Goal: Task Accomplishment & Management: Use online tool/utility

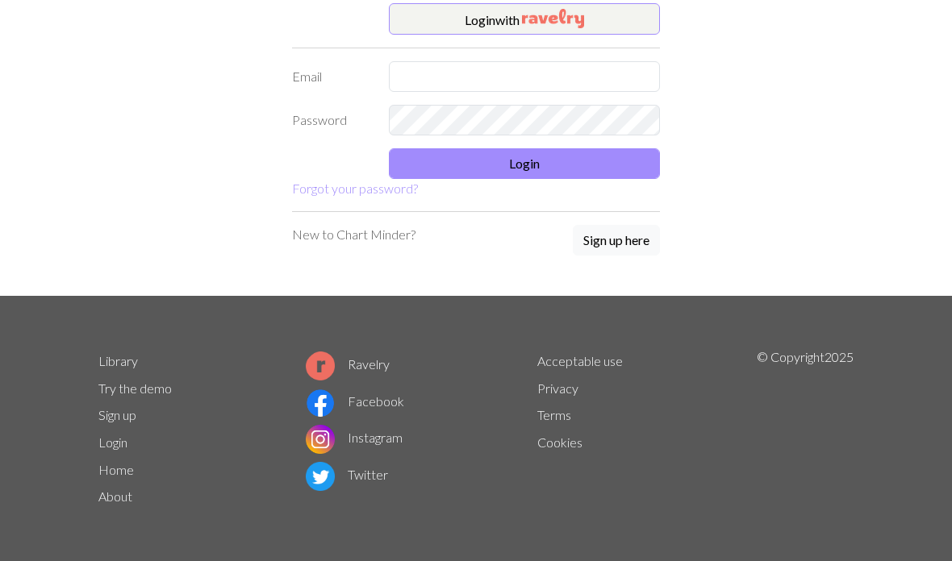
click at [577, 18] on img "button" at bounding box center [553, 18] width 62 height 19
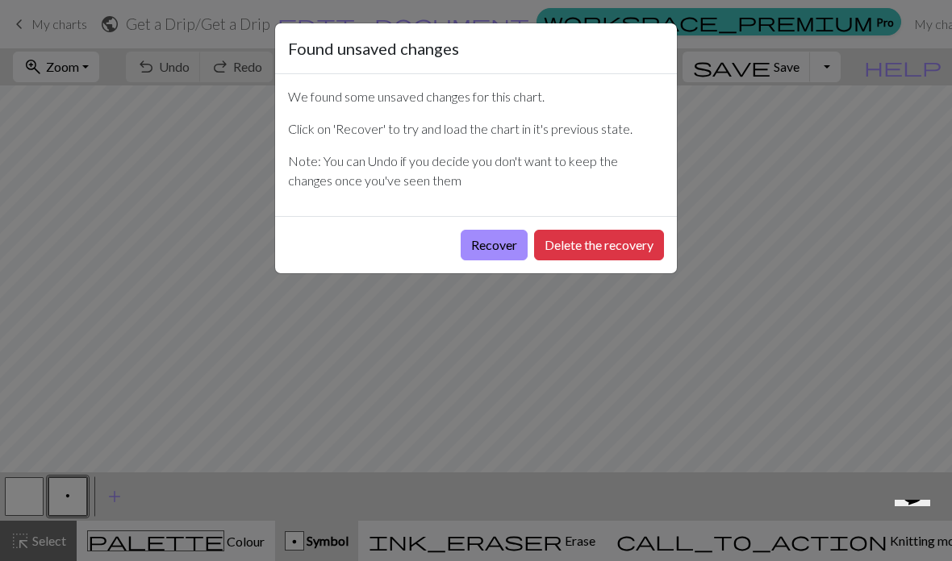
click at [496, 238] on button "Recover" at bounding box center [493, 245] width 67 height 31
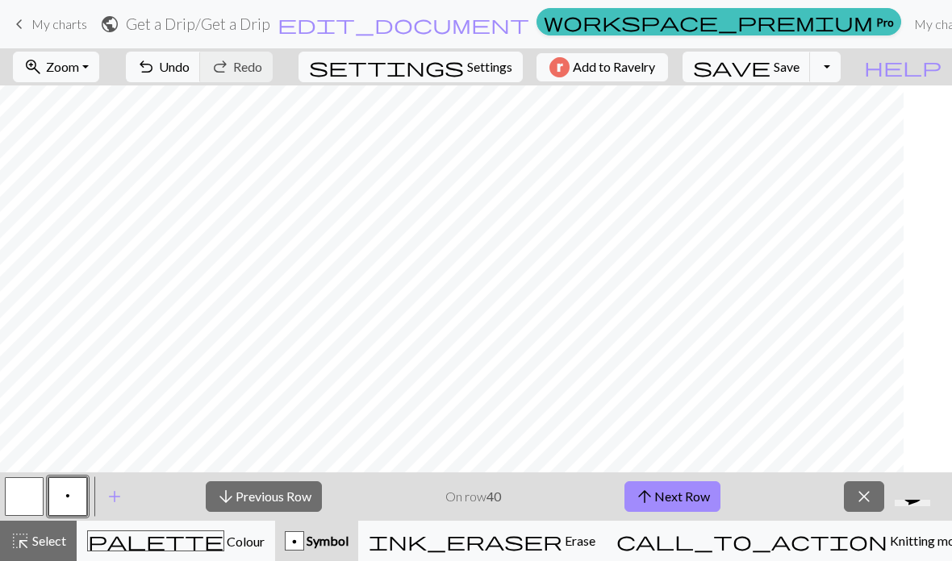
scroll to position [0, 235]
click at [799, 73] on span "Save" at bounding box center [786, 66] width 26 height 15
click at [799, 69] on span "Save" at bounding box center [786, 66] width 26 height 15
click at [115, 63] on div "Chart saved" at bounding box center [476, 32] width 952 height 64
click at [99, 68] on button "zoom_in Zoom Zoom" at bounding box center [56, 67] width 86 height 31
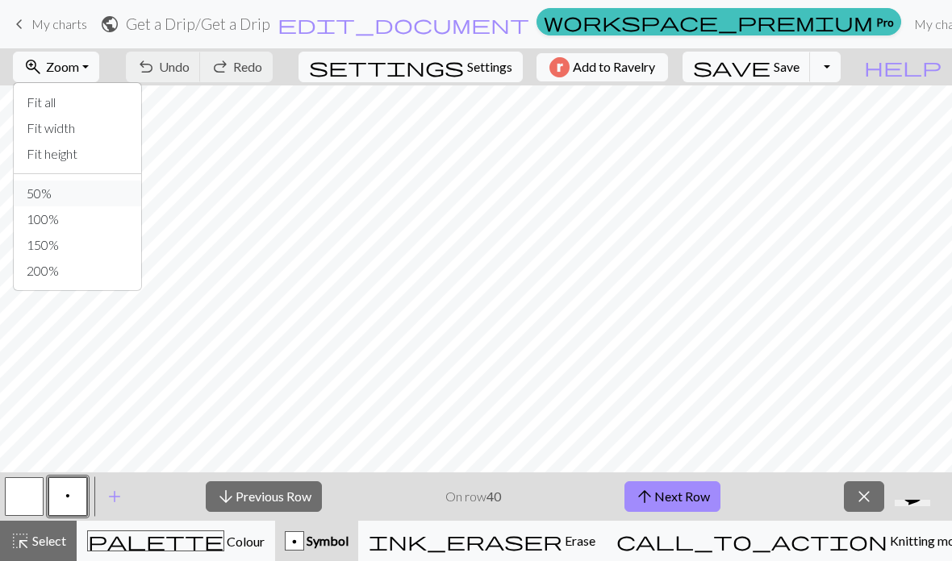
click at [90, 192] on button "50%" at bounding box center [77, 194] width 127 height 26
click at [235, 536] on div "palette Colour Colour" at bounding box center [175, 541] width 177 height 21
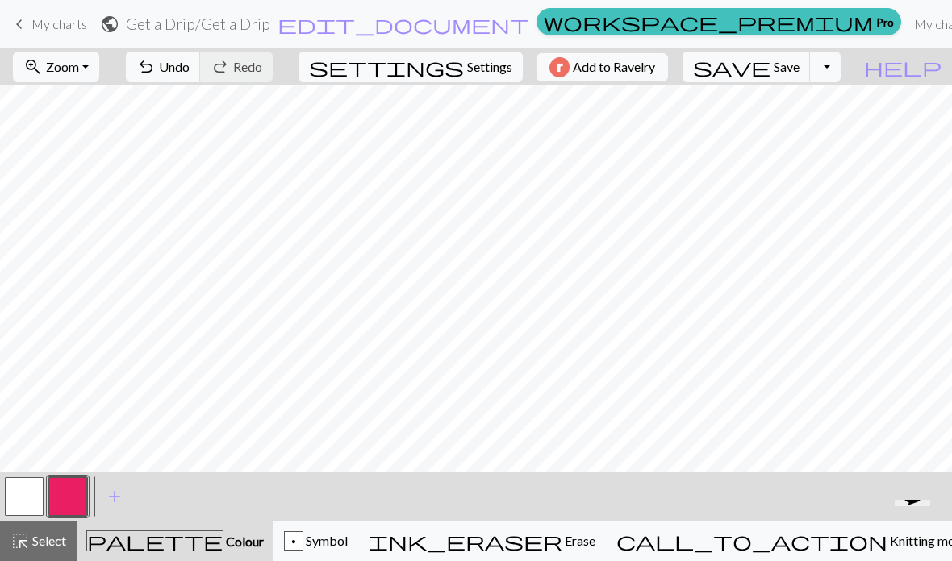
click at [803, 546] on span "call_to_action" at bounding box center [751, 541] width 271 height 23
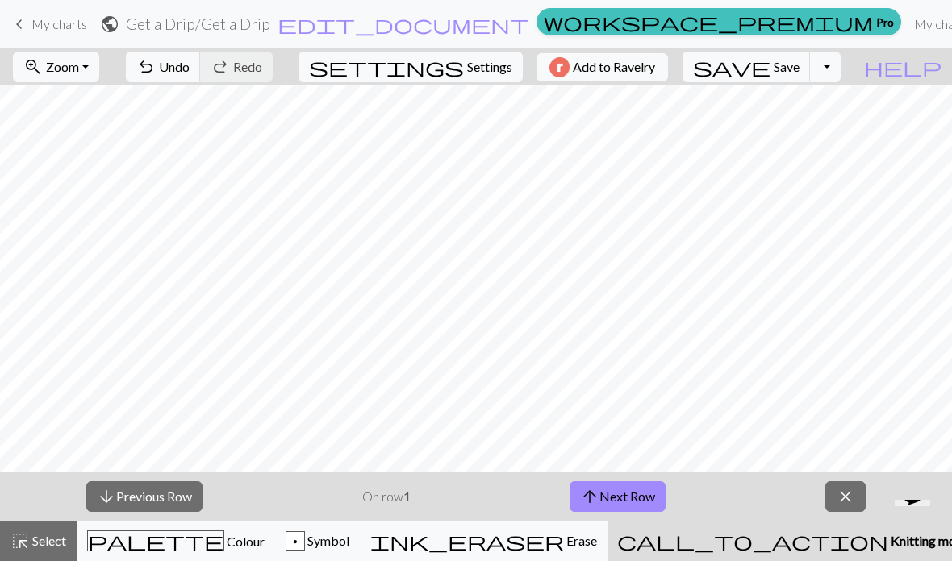
click at [619, 498] on button "arrow_upward Next Row" at bounding box center [617, 496] width 96 height 31
click at [619, 502] on button "arrow_upward Next Row" at bounding box center [617, 496] width 96 height 31
click at [610, 504] on button "arrow_upward Next Row" at bounding box center [617, 496] width 96 height 31
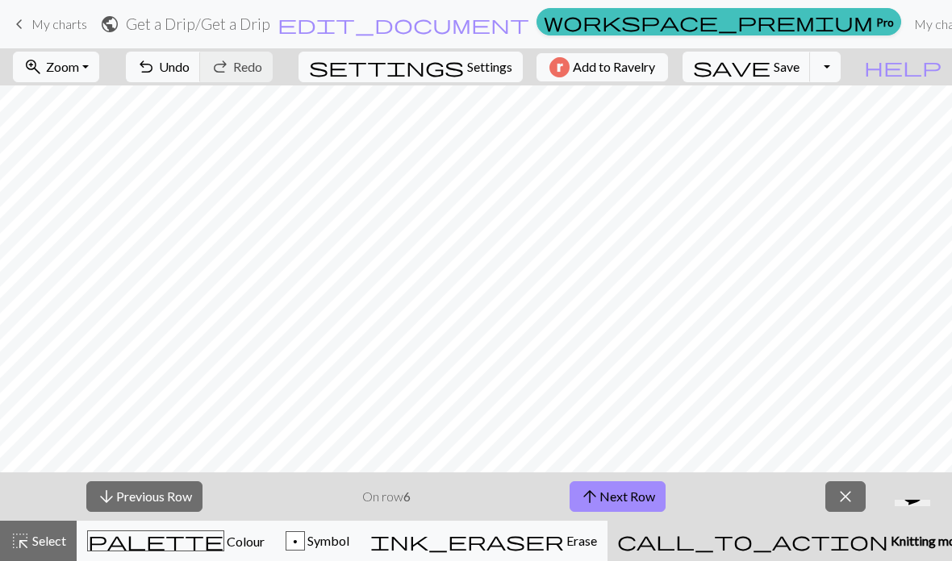
click at [602, 499] on button "arrow_upward Next Row" at bounding box center [617, 496] width 96 height 31
click at [602, 498] on button "arrow_upward Next Row" at bounding box center [617, 496] width 96 height 31
click at [610, 497] on button "arrow_upward Next Row" at bounding box center [621, 496] width 96 height 31
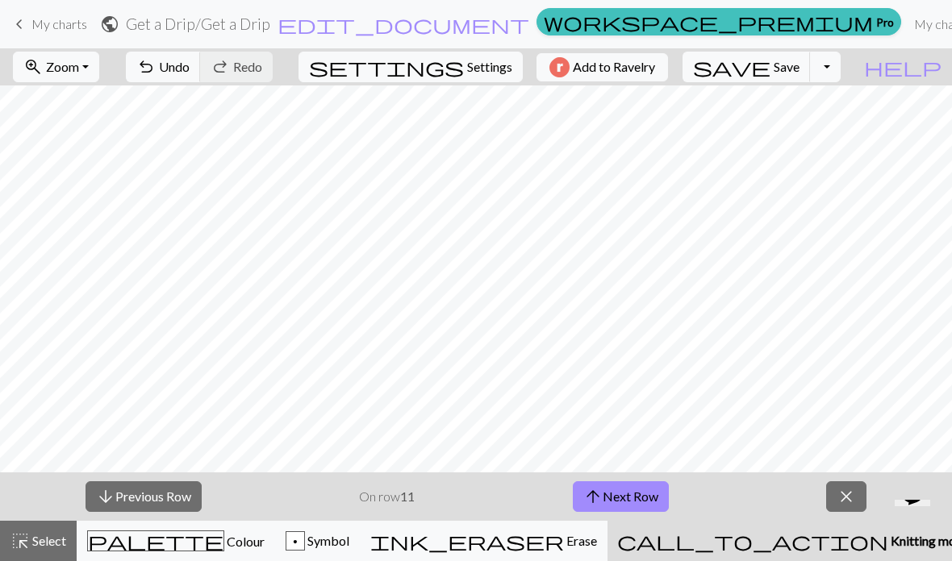
click at [609, 497] on button "arrow_upward Next Row" at bounding box center [621, 496] width 96 height 31
click at [606, 497] on button "arrow_upward Next Row" at bounding box center [621, 496] width 96 height 31
click at [607, 494] on button "arrow_upward Next Row" at bounding box center [621, 496] width 96 height 31
click at [606, 494] on button "arrow_upward Next Row" at bounding box center [621, 496] width 96 height 31
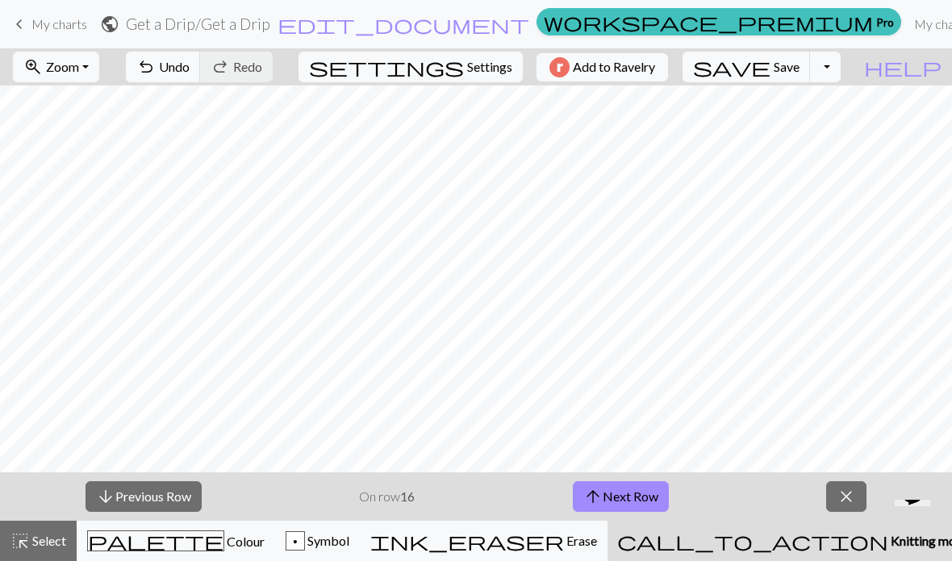
click at [612, 490] on button "arrow_upward Next Row" at bounding box center [621, 496] width 96 height 31
click at [611, 490] on button "arrow_upward Next Row" at bounding box center [621, 496] width 96 height 31
click at [610, 493] on button "arrow_upward Next Row" at bounding box center [621, 496] width 96 height 31
click at [609, 492] on button "arrow_upward Next Row" at bounding box center [621, 496] width 96 height 31
click at [610, 498] on button "arrow_upward Next Row" at bounding box center [621, 496] width 96 height 31
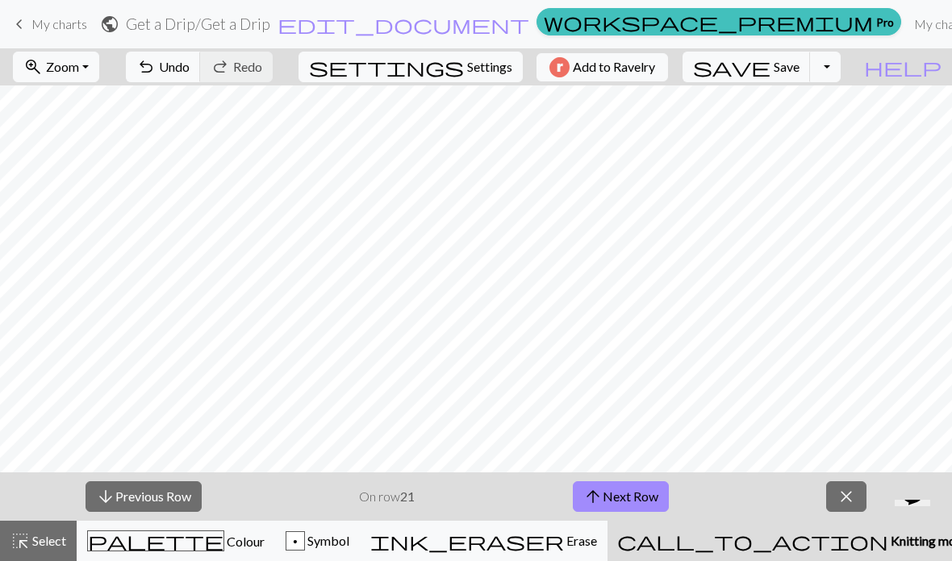
click at [610, 498] on button "arrow_upward Next Row" at bounding box center [621, 496] width 96 height 31
click at [613, 501] on button "arrow_upward Next Row" at bounding box center [621, 496] width 96 height 31
click at [612, 500] on button "arrow_upward Next Row" at bounding box center [621, 496] width 96 height 31
click at [610, 503] on button "arrow_upward Next Row" at bounding box center [621, 496] width 96 height 31
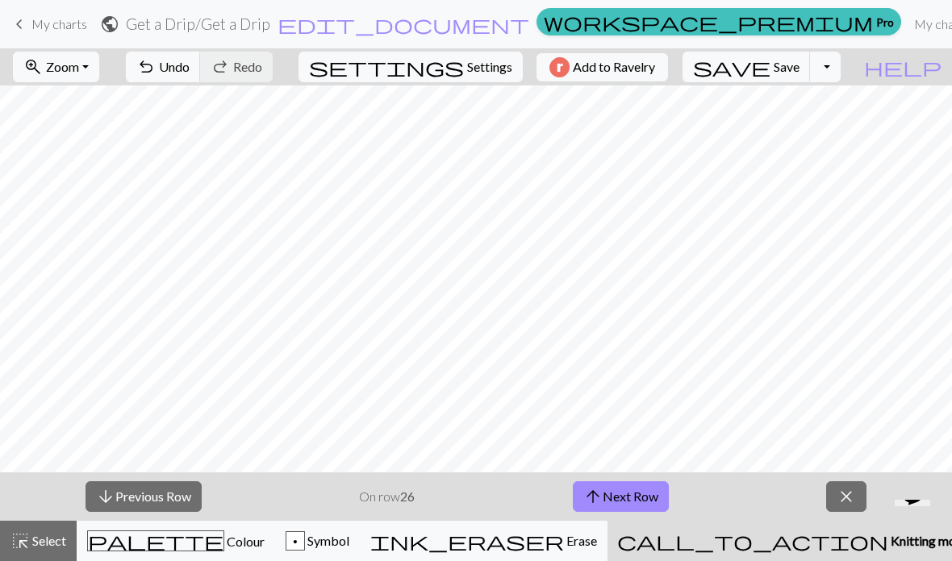
click at [612, 499] on button "arrow_upward Next Row" at bounding box center [621, 496] width 96 height 31
click at [613, 499] on button "arrow_upward Next Row" at bounding box center [621, 496] width 96 height 31
click at [612, 499] on button "arrow_upward Next Row" at bounding box center [621, 496] width 96 height 31
click at [610, 499] on button "arrow_upward Next Row" at bounding box center [621, 496] width 96 height 31
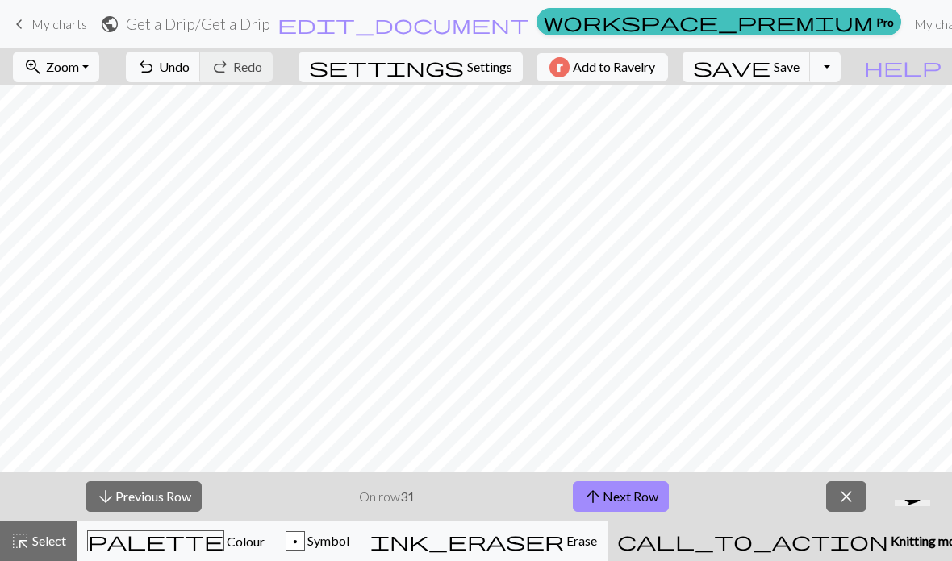
click at [610, 499] on button "arrow_upward Next Row" at bounding box center [621, 496] width 96 height 31
click at [612, 505] on button "arrow_upward Next Row" at bounding box center [621, 496] width 96 height 31
click at [610, 501] on button "arrow_upward Next Row" at bounding box center [621, 496] width 96 height 31
click at [610, 500] on button "arrow_upward Next Row" at bounding box center [621, 496] width 96 height 31
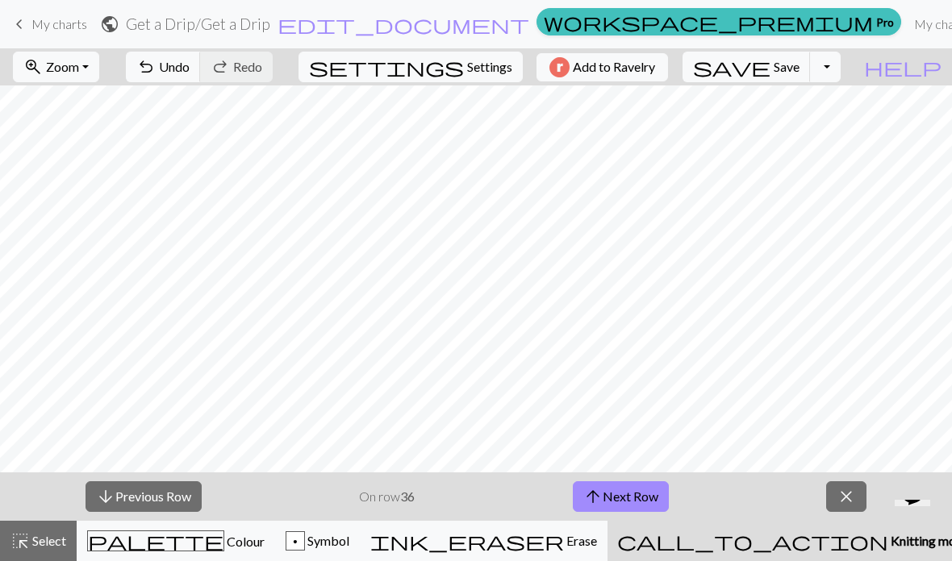
click at [609, 498] on button "arrow_upward Next Row" at bounding box center [621, 496] width 96 height 31
click at [609, 497] on button "arrow_upward Next Row" at bounding box center [621, 496] width 96 height 31
click at [610, 498] on button "arrow_upward Next Row" at bounding box center [621, 496] width 96 height 31
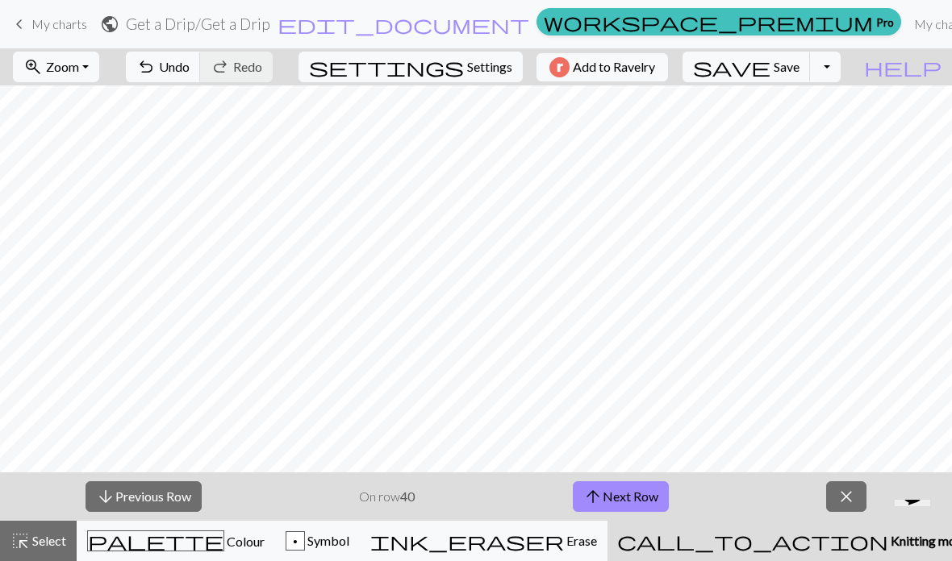
click at [606, 501] on button "arrow_upward Next Row" at bounding box center [621, 496] width 96 height 31
click at [770, 65] on span "save" at bounding box center [731, 67] width 77 height 23
click at [858, 60] on div "Chart saved" at bounding box center [476, 32] width 952 height 64
click at [840, 66] on button "Toggle Dropdown" at bounding box center [825, 67] width 31 height 31
click at [827, 99] on button "file_copy Save a copy" at bounding box center [706, 103] width 266 height 26
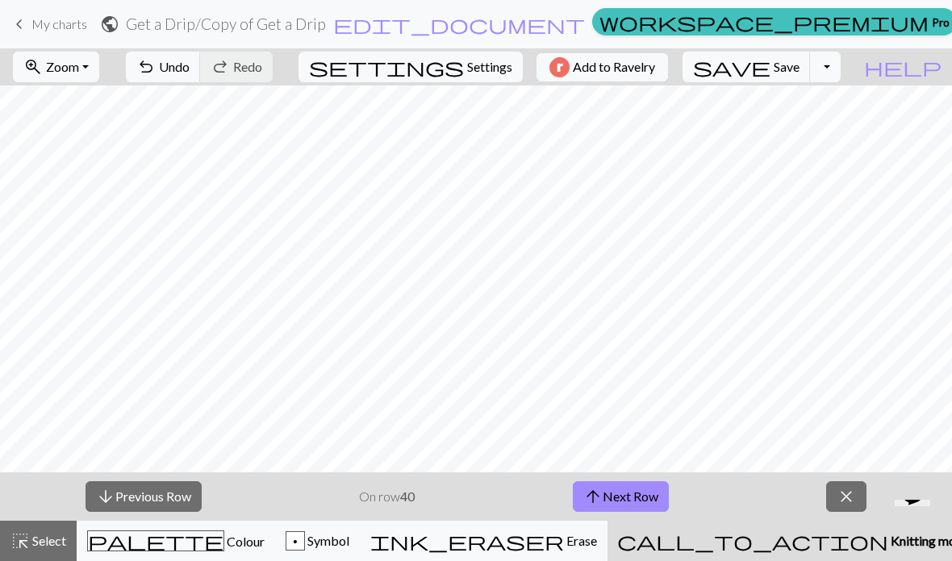
click at [38, 546] on span "Select" at bounding box center [48, 540] width 36 height 15
click at [841, 510] on button "close" at bounding box center [846, 496] width 40 height 31
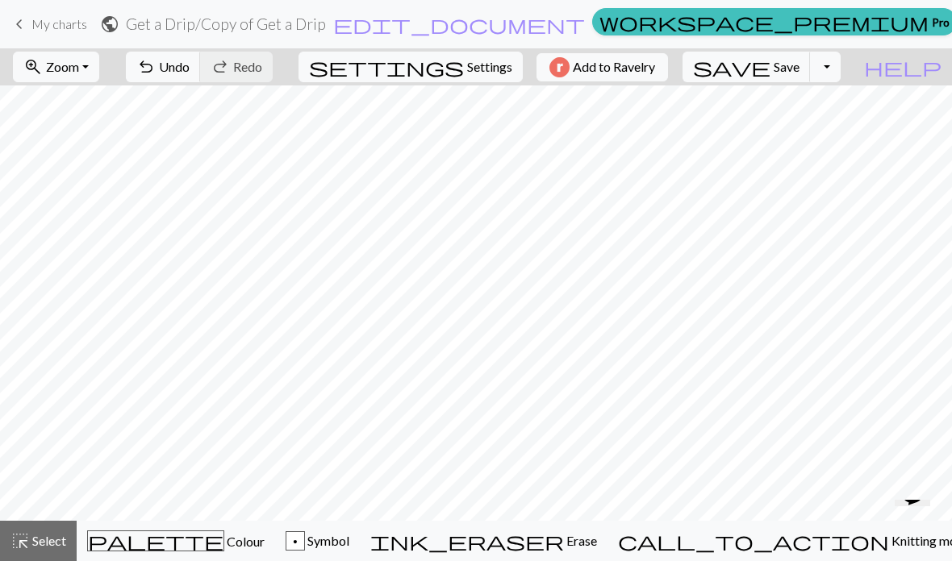
click at [46, 550] on div "highlight_alt Select Select" at bounding box center [38, 540] width 56 height 19
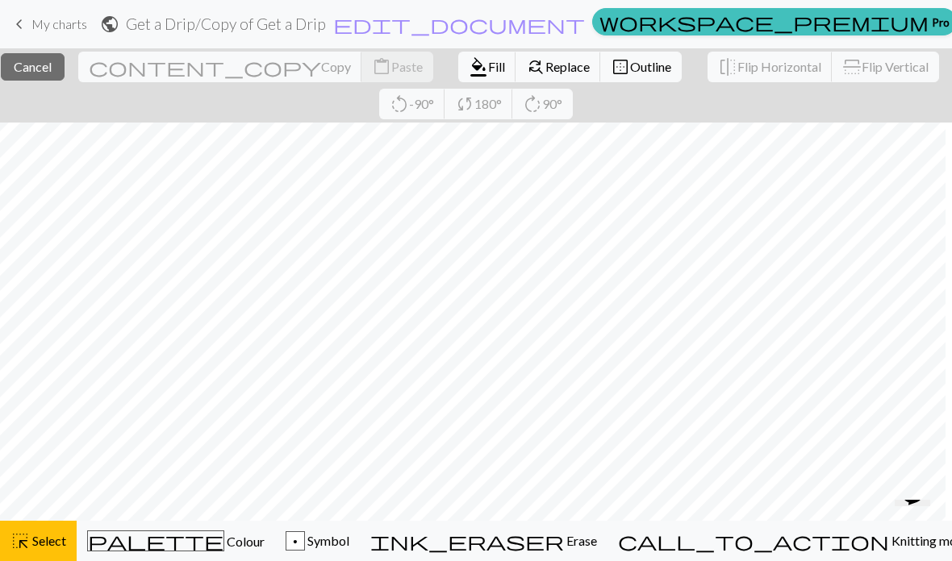
scroll to position [0, 1620]
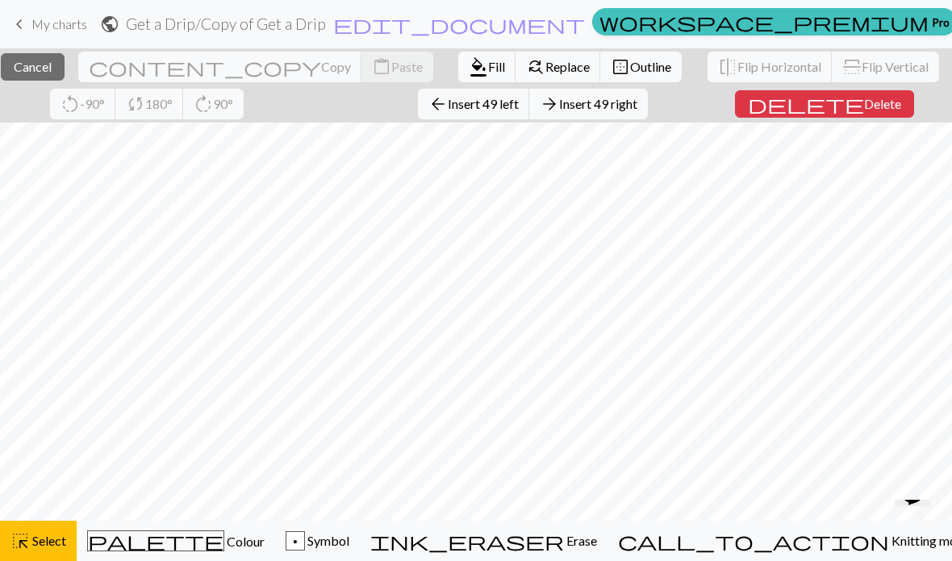
click at [848, 110] on span "delete" at bounding box center [806, 104] width 116 height 23
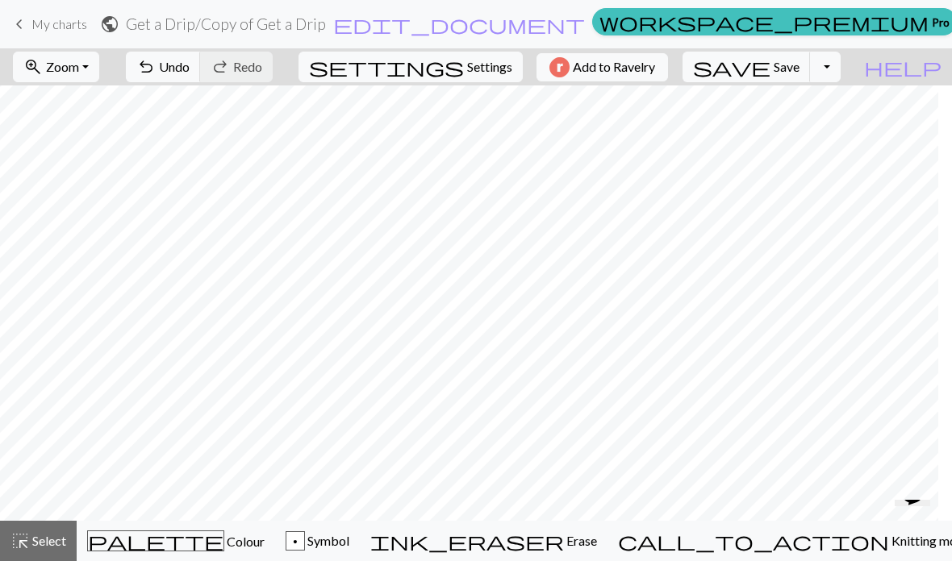
scroll to position [0, 162]
click at [35, 544] on span "Select" at bounding box center [48, 540] width 36 height 15
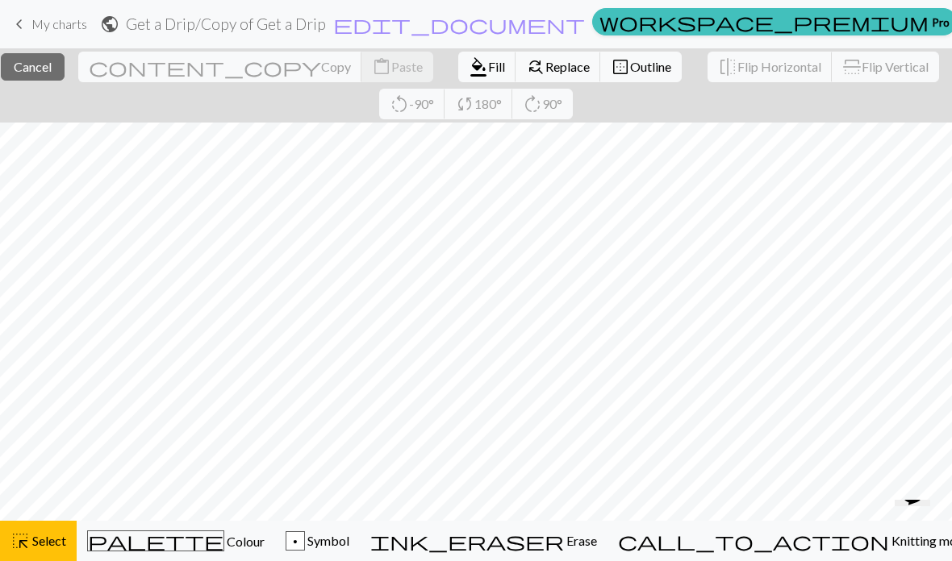
click at [46, 547] on span "Select" at bounding box center [48, 540] width 36 height 15
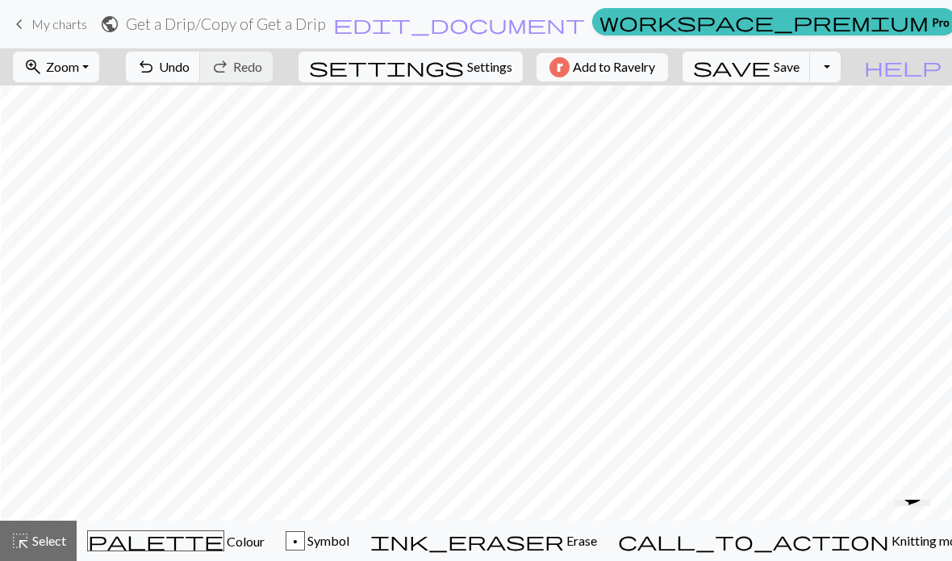
scroll to position [0, 365]
click at [35, 548] on span "Select" at bounding box center [48, 540] width 36 height 15
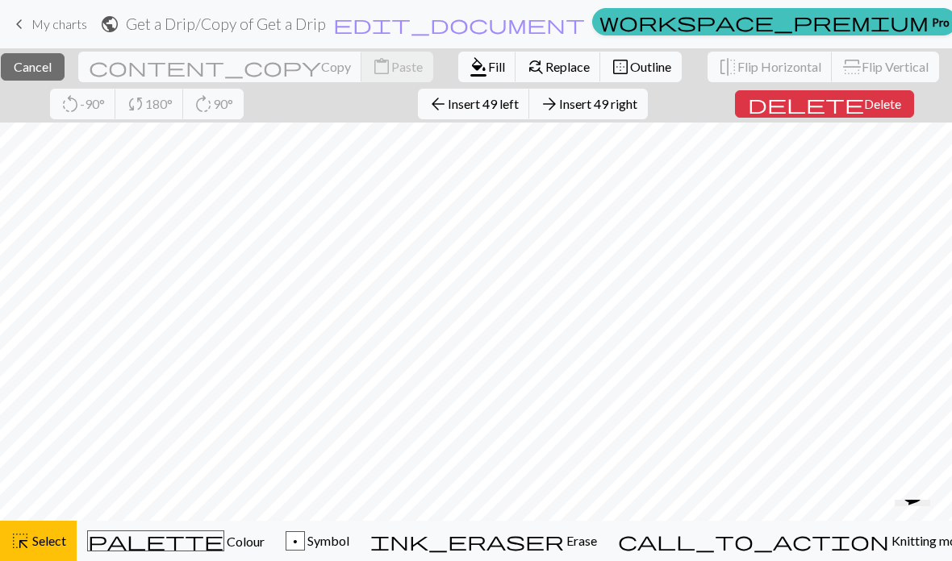
click at [864, 110] on span "Delete" at bounding box center [882, 103] width 37 height 15
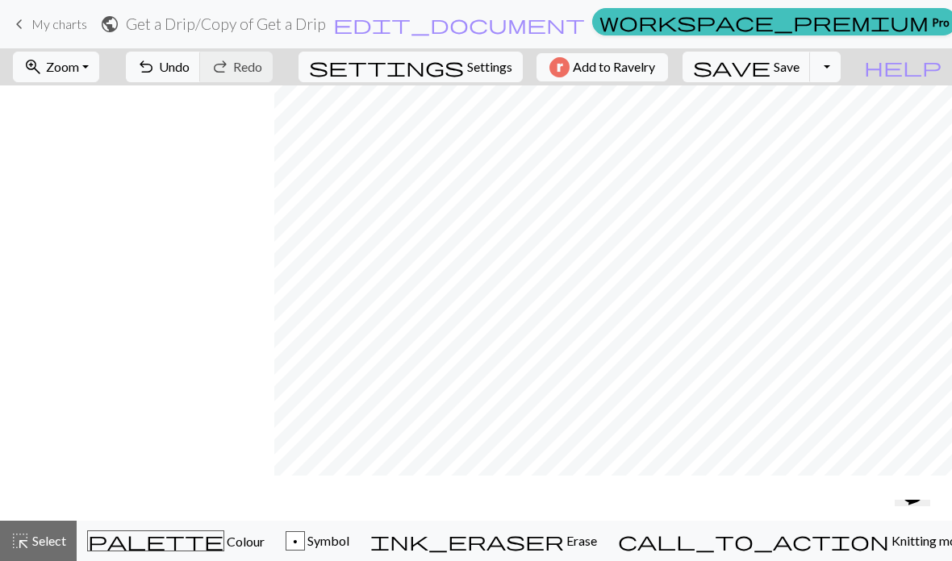
scroll to position [0, 428]
click at [79, 73] on span "Zoom" at bounding box center [62, 66] width 33 height 15
click at [97, 184] on button "50%" at bounding box center [77, 194] width 127 height 26
click at [224, 547] on span "Colour" at bounding box center [244, 541] width 40 height 15
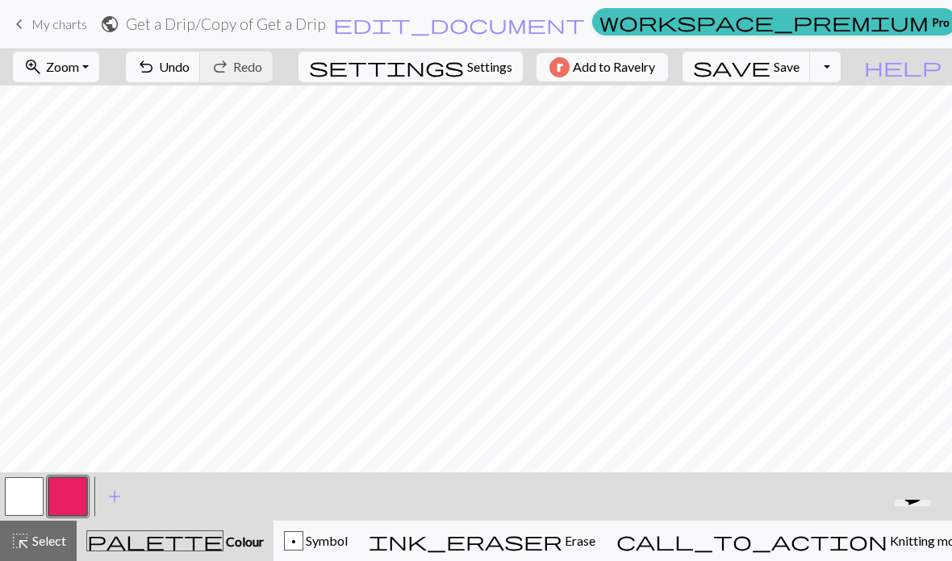
click at [68, 499] on button "button" at bounding box center [67, 496] width 39 height 39
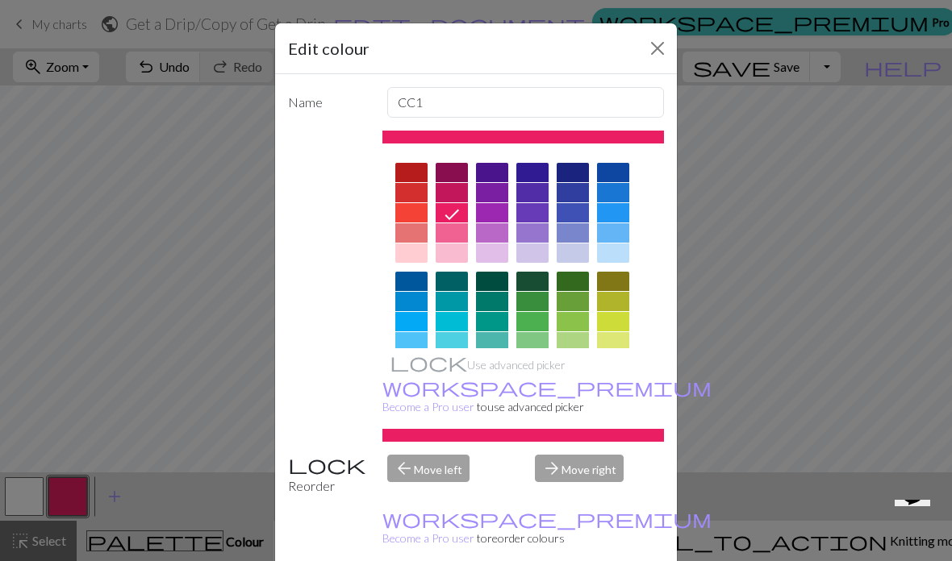
click at [669, 47] on button "Close" at bounding box center [657, 48] width 26 height 26
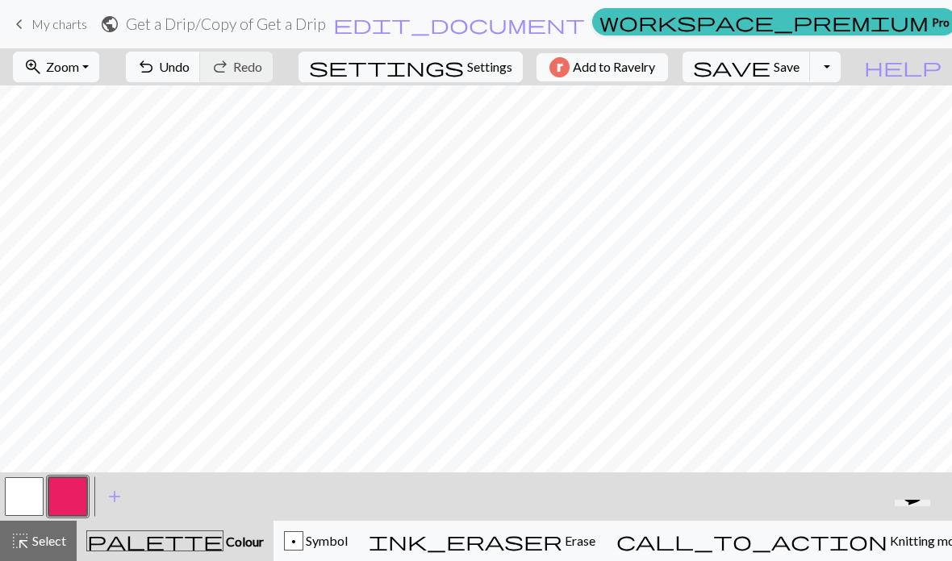
click at [190, 65] on span "Undo" at bounding box center [174, 66] width 31 height 15
click at [190, 69] on span "Undo" at bounding box center [174, 66] width 31 height 15
click at [887, 538] on span "Knitting mode" at bounding box center [927, 540] width 81 height 15
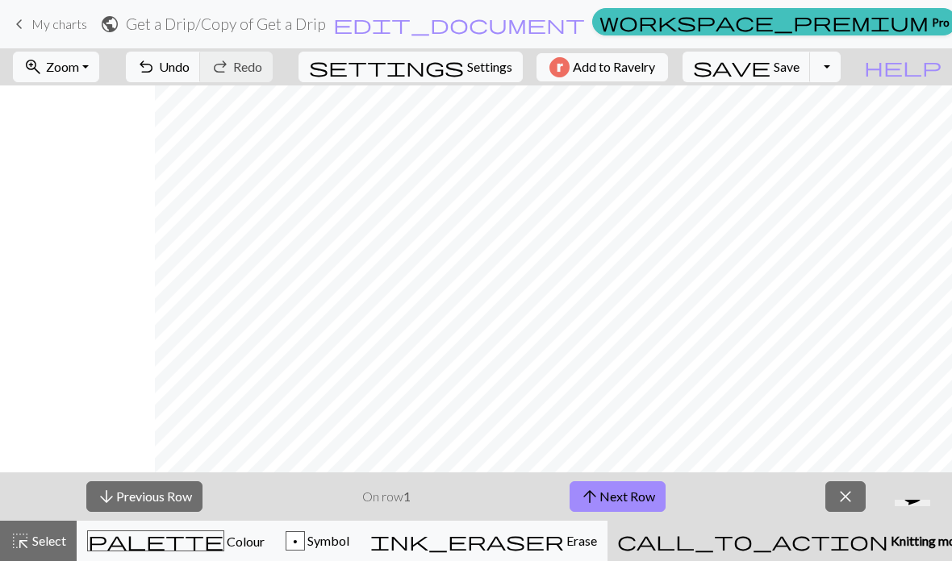
scroll to position [0, 777]
click at [623, 500] on button "arrow_upward Next Row" at bounding box center [617, 496] width 96 height 31
click at [623, 499] on button "arrow_upward Next Row" at bounding box center [617, 496] width 96 height 31
click at [635, 498] on button "arrow_upward Next Row" at bounding box center [617, 496] width 96 height 31
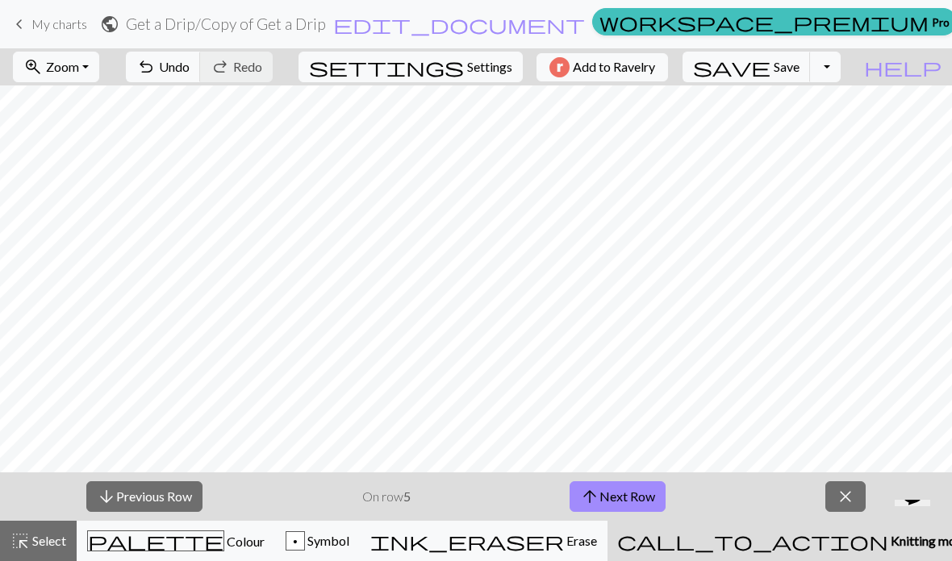
click at [641, 498] on button "arrow_upward Next Row" at bounding box center [617, 496] width 96 height 31
click at [640, 498] on button "arrow_upward Next Row" at bounding box center [617, 496] width 96 height 31
click at [645, 500] on button "arrow_upward Next Row" at bounding box center [617, 496] width 96 height 31
click at [644, 499] on button "arrow_upward Next Row" at bounding box center [617, 496] width 96 height 31
click at [647, 498] on button "arrow_upward Next Row" at bounding box center [617, 496] width 96 height 31
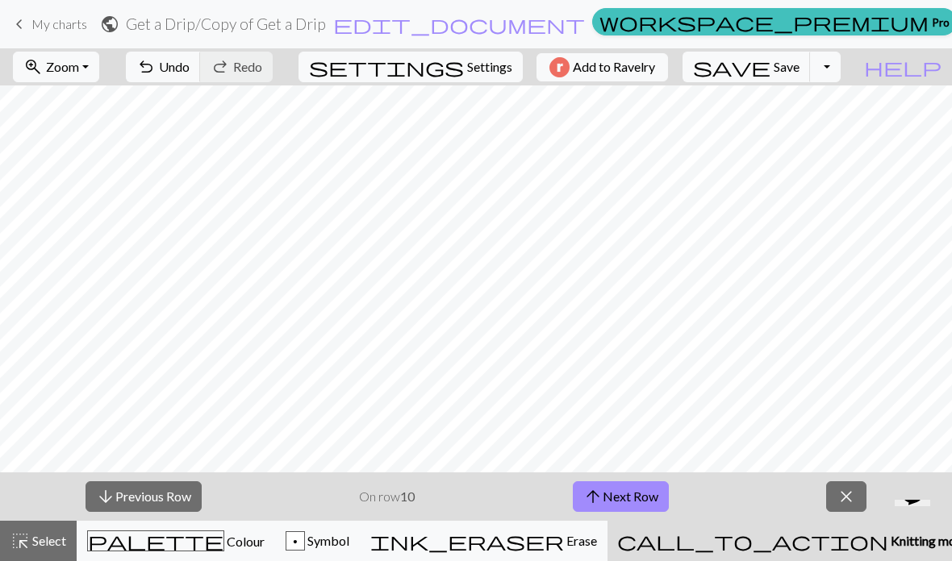
click at [646, 498] on button "arrow_upward Next Row" at bounding box center [621, 496] width 96 height 31
click at [648, 504] on button "arrow_upward Next Row" at bounding box center [621, 496] width 96 height 31
click at [648, 503] on button "arrow_upward Next Row" at bounding box center [621, 496] width 96 height 31
click at [649, 499] on button "arrow_upward Next Row" at bounding box center [621, 496] width 96 height 31
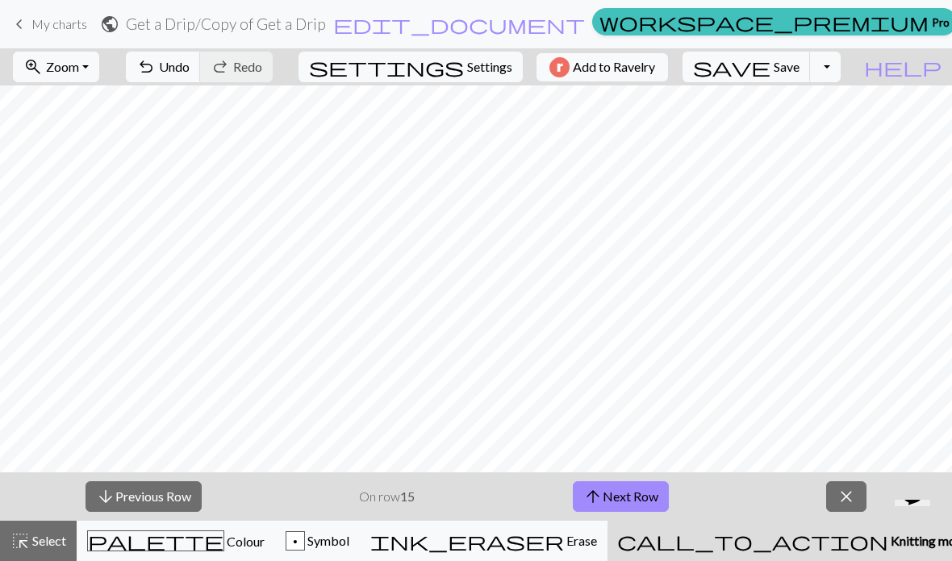
click at [649, 502] on button "arrow_upward Next Row" at bounding box center [621, 496] width 96 height 31
click at [648, 502] on button "arrow_upward Next Row" at bounding box center [621, 496] width 96 height 31
click at [644, 502] on button "arrow_upward Next Row" at bounding box center [621, 496] width 96 height 31
click at [643, 502] on button "arrow_upward Next Row" at bounding box center [621, 496] width 96 height 31
click at [644, 502] on button "arrow_upward Next Row" at bounding box center [621, 496] width 96 height 31
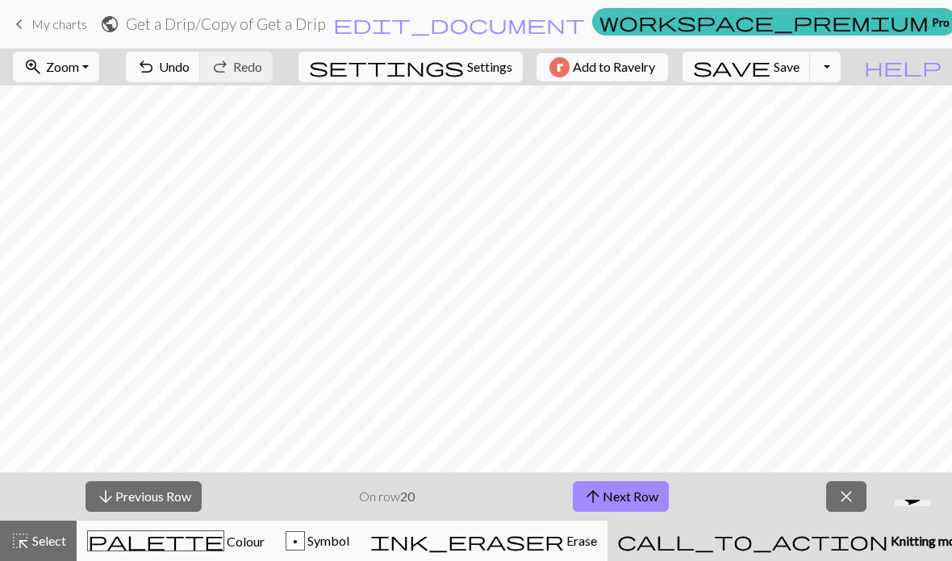
click at [644, 501] on button "arrow_upward Next Row" at bounding box center [621, 496] width 96 height 31
click at [644, 502] on button "arrow_upward Next Row" at bounding box center [621, 496] width 96 height 31
click at [642, 500] on button "arrow_upward Next Row" at bounding box center [621, 496] width 96 height 31
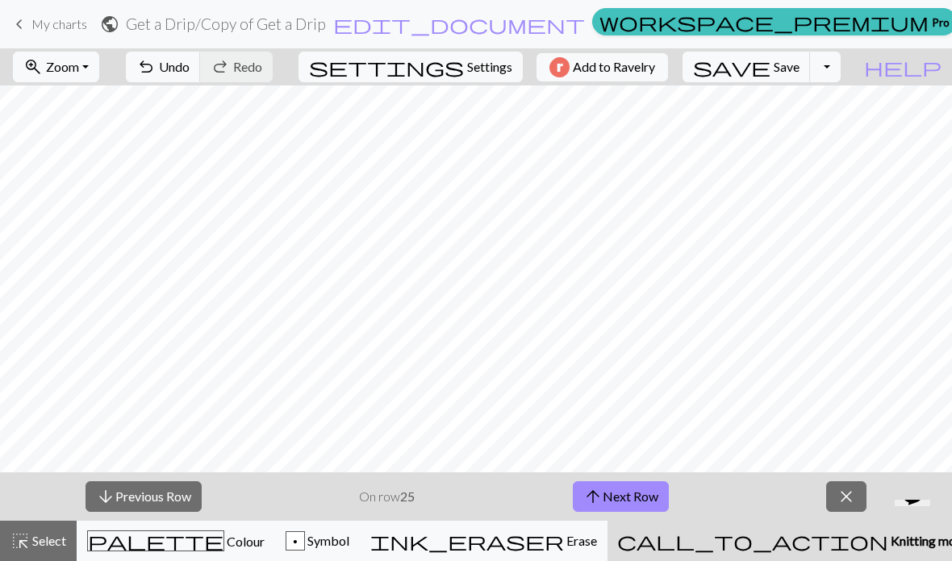
click at [643, 502] on button "arrow_upward Next Row" at bounding box center [621, 496] width 96 height 31
click at [644, 505] on button "arrow_upward Next Row" at bounding box center [621, 496] width 96 height 31
click at [643, 504] on button "arrow_upward Next Row" at bounding box center [621, 496] width 96 height 31
click at [644, 506] on button "arrow_upward Next Row" at bounding box center [621, 496] width 96 height 31
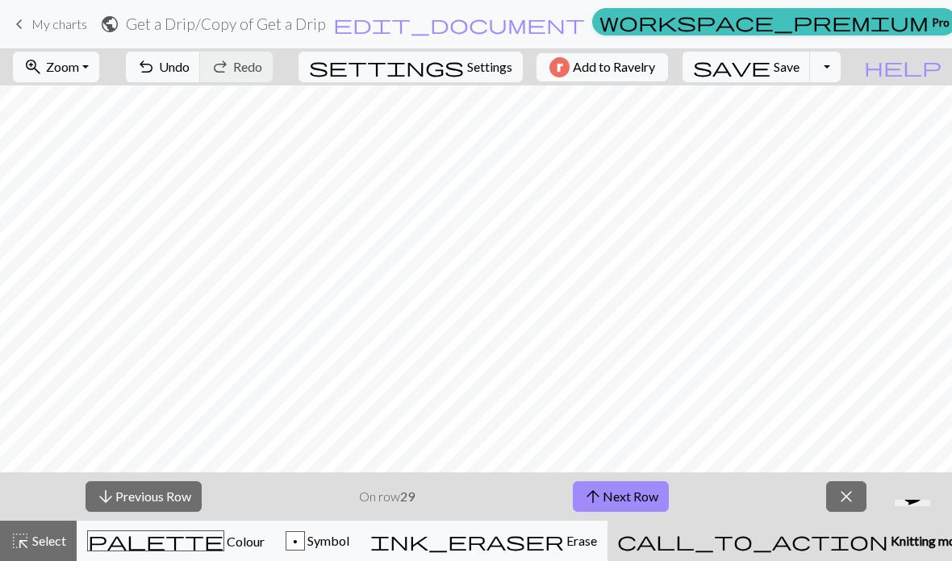
click at [643, 506] on button "arrow_upward Next Row" at bounding box center [621, 496] width 96 height 31
click at [644, 507] on button "arrow_upward Next Row" at bounding box center [621, 496] width 96 height 31
click at [644, 506] on button "arrow_upward Next Row" at bounding box center [621, 496] width 96 height 31
click at [647, 510] on button "arrow_upward Next Row" at bounding box center [621, 496] width 96 height 31
click at [646, 510] on button "arrow_upward Next Row" at bounding box center [621, 496] width 96 height 31
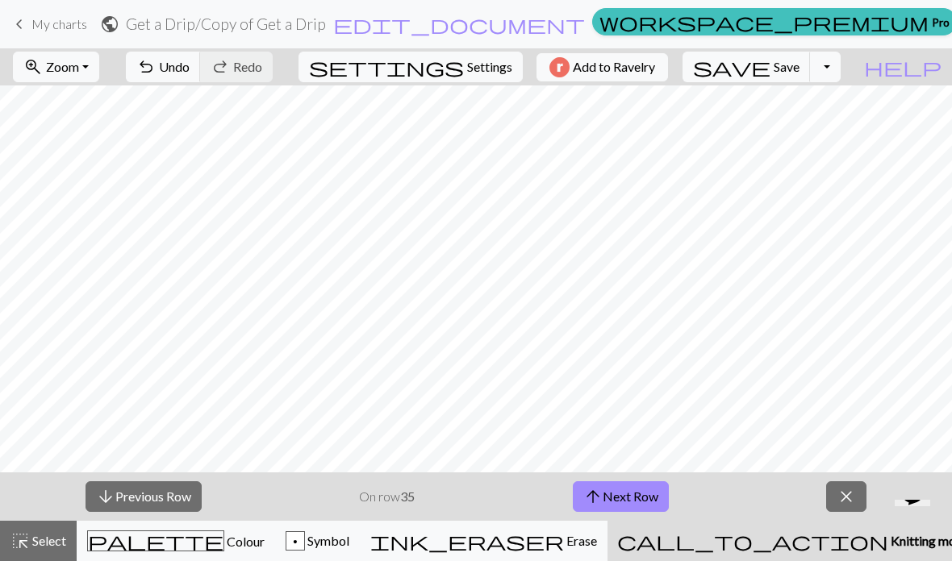
click at [648, 510] on button "arrow_upward Next Row" at bounding box center [621, 496] width 96 height 31
click at [648, 509] on button "arrow_upward Next Row" at bounding box center [621, 496] width 96 height 31
click at [648, 508] on button "arrow_upward Next Row" at bounding box center [621, 496] width 96 height 31
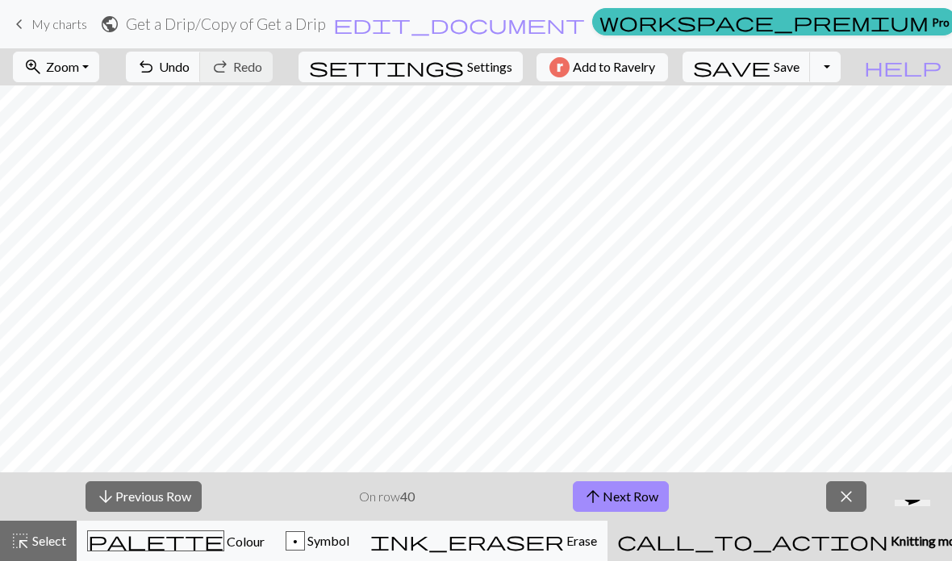
click at [648, 507] on button "arrow_upward Next Row" at bounding box center [621, 496] width 96 height 31
click at [645, 510] on button "arrow_upward Next Row" at bounding box center [621, 496] width 96 height 31
click at [136, 531] on div "palette Colour Colour" at bounding box center [175, 541] width 177 height 21
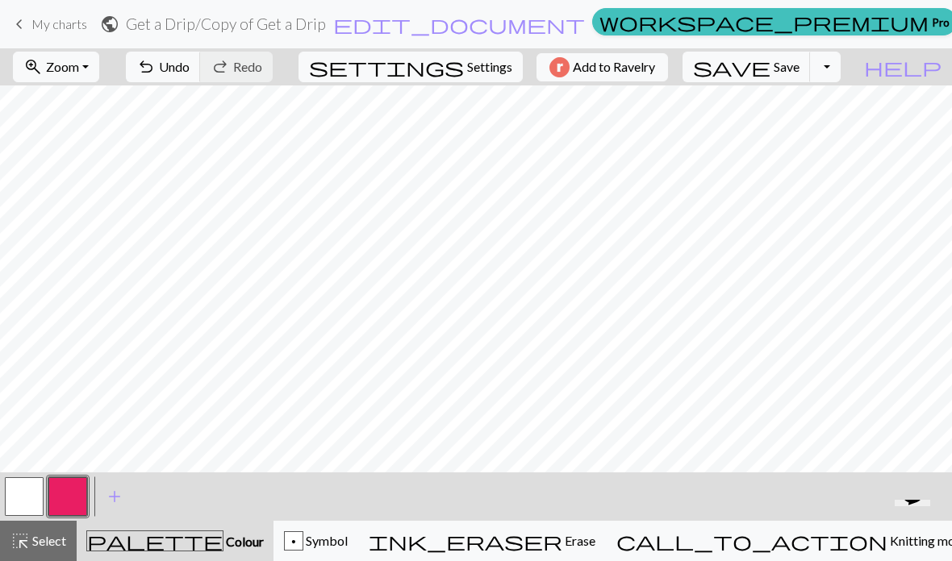
click at [840, 552] on button "call_to_action Knitting mode Knitting mode" at bounding box center [792, 541] width 373 height 40
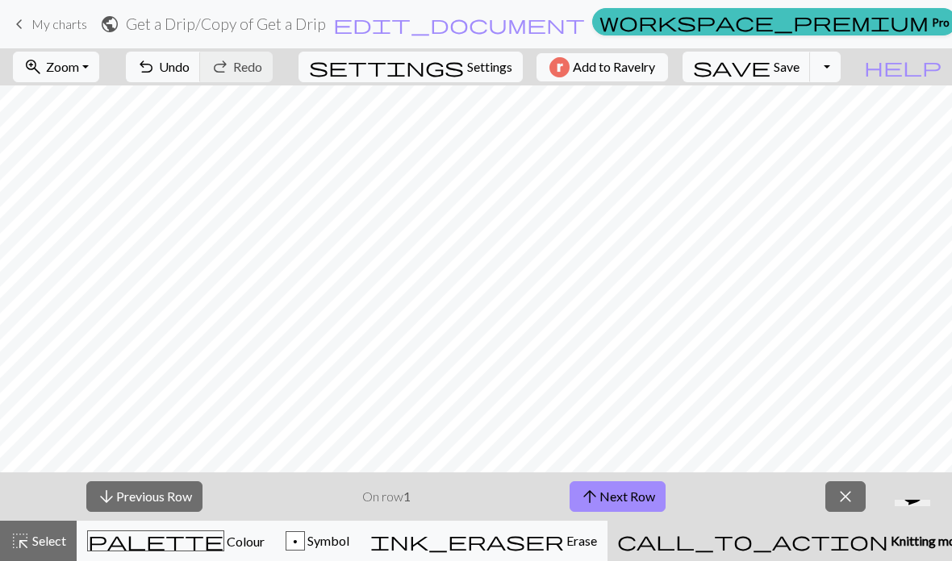
click at [620, 506] on button "arrow_upward Next Row" at bounding box center [617, 496] width 96 height 31
click at [630, 509] on button "arrow_upward Next Row" at bounding box center [617, 496] width 96 height 31
click at [630, 508] on button "arrow_upward Next Row" at bounding box center [617, 496] width 96 height 31
click at [632, 503] on button "arrow_upward Next Row" at bounding box center [617, 496] width 96 height 31
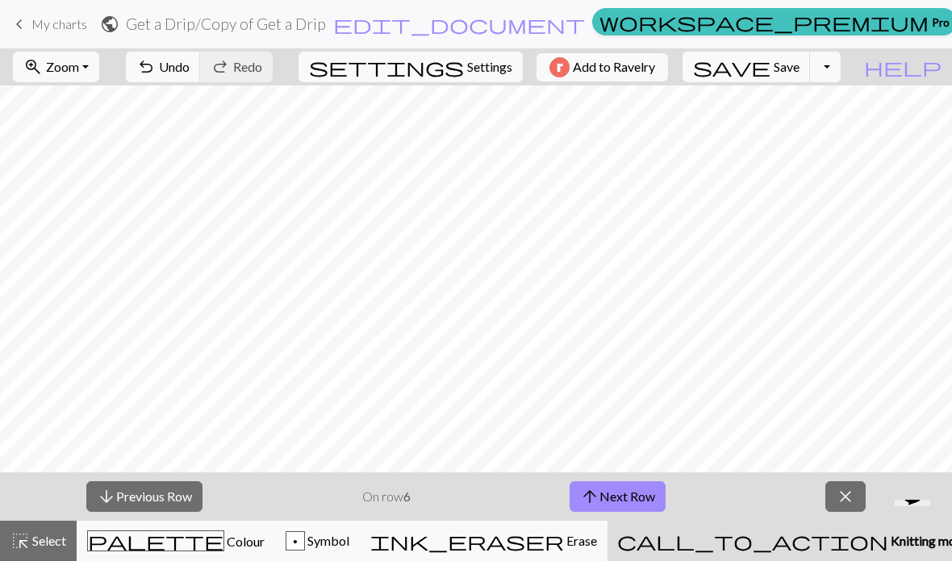
click at [631, 503] on button "arrow_upward Next Row" at bounding box center [617, 496] width 96 height 31
click at [639, 503] on button "arrow_upward Next Row" at bounding box center [617, 496] width 96 height 31
click at [638, 503] on button "arrow_upward Next Row" at bounding box center [617, 496] width 96 height 31
click at [640, 500] on button "arrow_upward Next Row" at bounding box center [617, 496] width 96 height 31
click at [640, 499] on button "arrow_upward Next Row" at bounding box center [621, 496] width 96 height 31
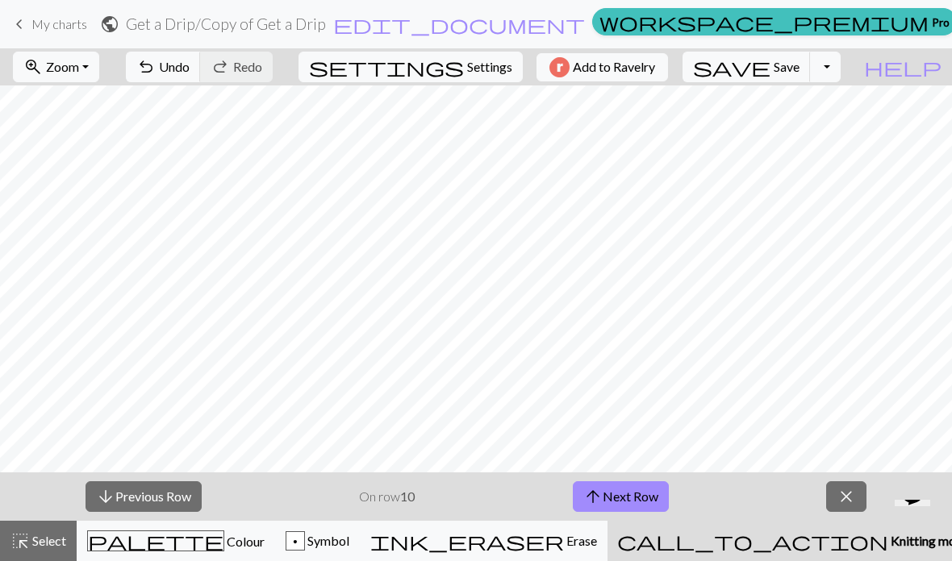
click at [642, 502] on button "arrow_upward Next Row" at bounding box center [621, 496] width 96 height 31
click at [640, 503] on button "arrow_upward Next Row" at bounding box center [621, 496] width 96 height 31
click at [640, 502] on button "arrow_upward Next Row" at bounding box center [621, 496] width 96 height 31
click at [643, 505] on button "arrow_upward Next Row" at bounding box center [621, 496] width 96 height 31
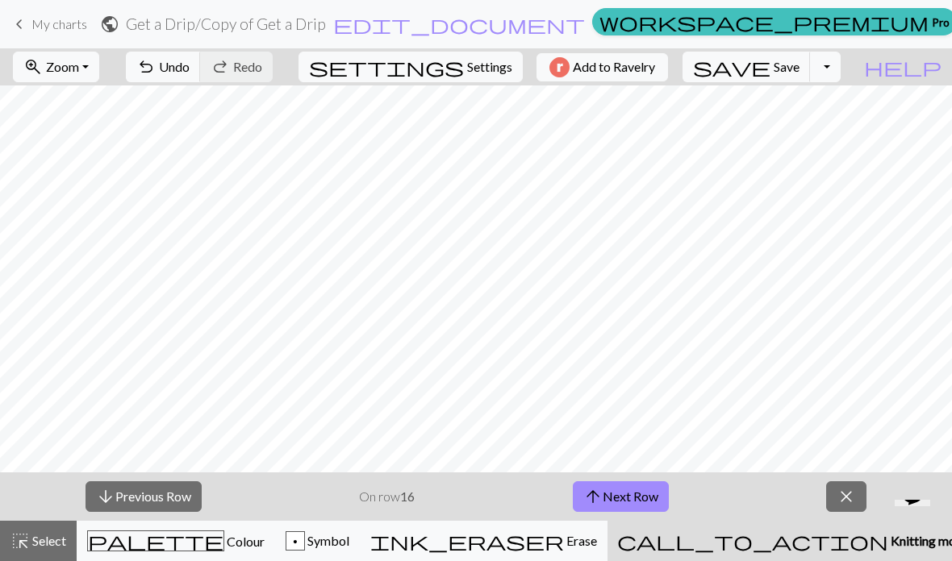
click at [642, 504] on button "arrow_upward Next Row" at bounding box center [621, 496] width 96 height 31
click at [645, 506] on button "arrow_upward Next Row" at bounding box center [621, 496] width 96 height 31
click at [644, 506] on button "arrow_upward Next Row" at bounding box center [621, 496] width 96 height 31
click at [644, 509] on button "arrow_upward Next Row" at bounding box center [621, 496] width 96 height 31
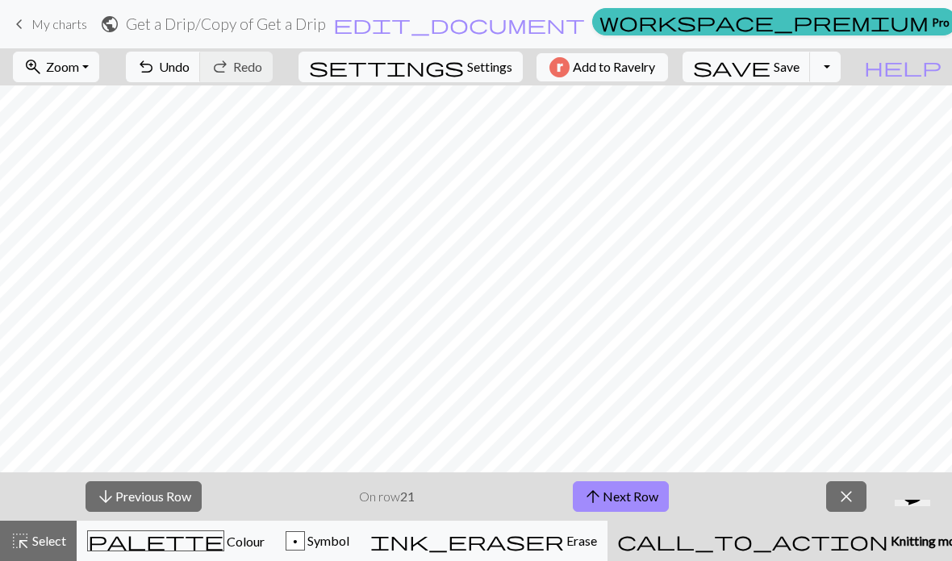
click at [646, 510] on button "arrow_upward Next Row" at bounding box center [621, 496] width 96 height 31
click at [645, 510] on button "arrow_upward Next Row" at bounding box center [621, 496] width 96 height 31
click at [645, 504] on button "arrow_upward Next Row" at bounding box center [621, 496] width 96 height 31
click at [647, 506] on button "arrow_upward Next Row" at bounding box center [621, 496] width 96 height 31
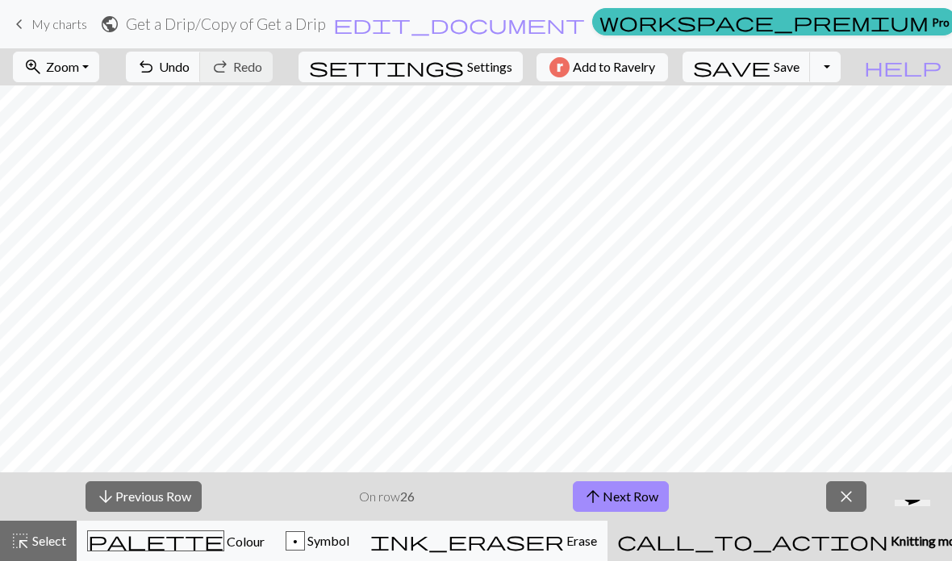
click at [647, 506] on button "arrow_upward Next Row" at bounding box center [621, 496] width 96 height 31
click at [646, 505] on button "arrow_upward Next Row" at bounding box center [621, 496] width 96 height 31
click at [646, 504] on button "arrow_upward Next Row" at bounding box center [621, 496] width 96 height 31
click at [646, 501] on button "arrow_upward Next Row" at bounding box center [621, 496] width 96 height 31
click at [647, 502] on button "arrow_upward Next Row" at bounding box center [621, 496] width 96 height 31
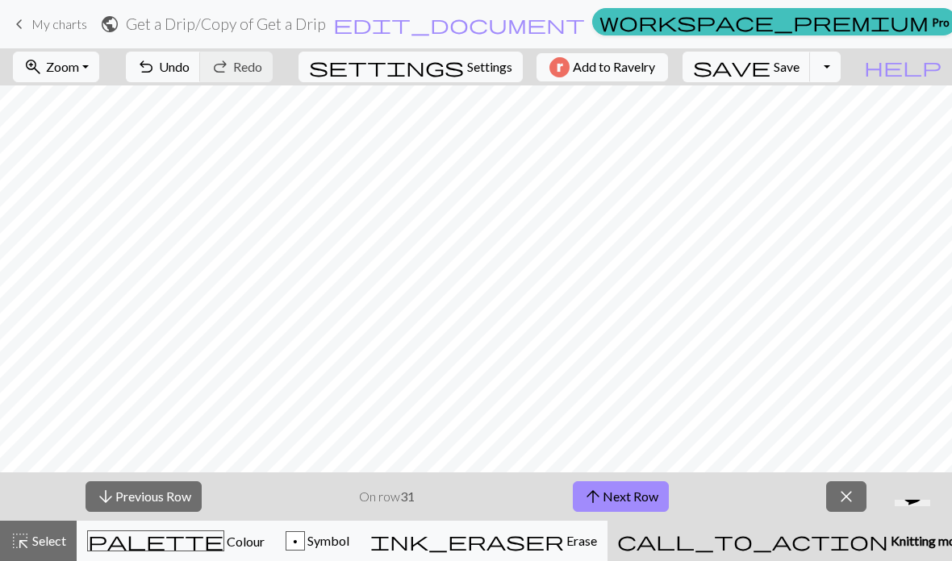
click at [646, 501] on button "arrow_upward Next Row" at bounding box center [621, 496] width 96 height 31
click at [644, 509] on button "arrow_upward Next Row" at bounding box center [621, 496] width 96 height 31
click at [644, 504] on button "arrow_upward Next Row" at bounding box center [621, 496] width 96 height 31
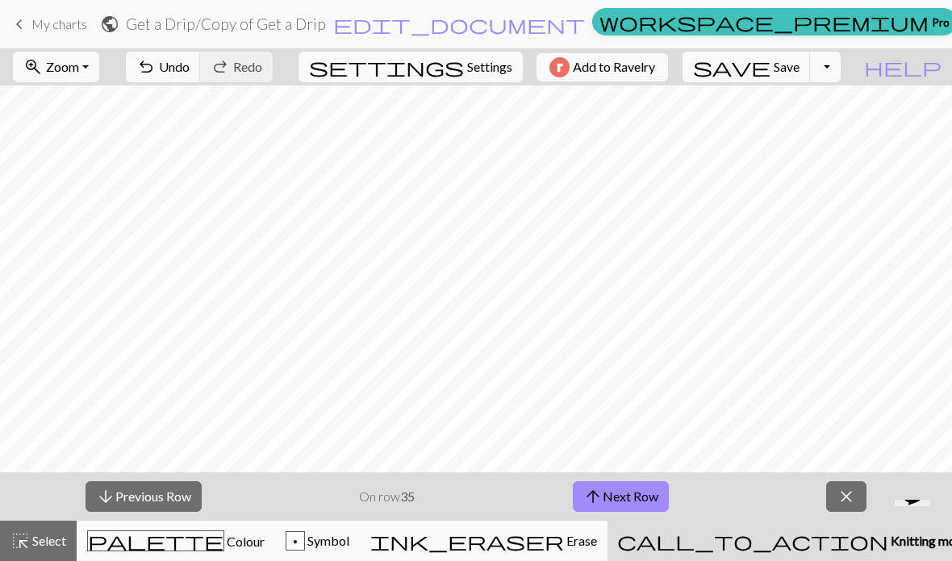
click at [644, 502] on button "arrow_upward Next Row" at bounding box center [621, 496] width 96 height 31
click at [645, 504] on button "arrow_upward Next Row" at bounding box center [621, 496] width 96 height 31
click at [646, 504] on button "arrow_upward Next Row" at bounding box center [621, 496] width 96 height 31
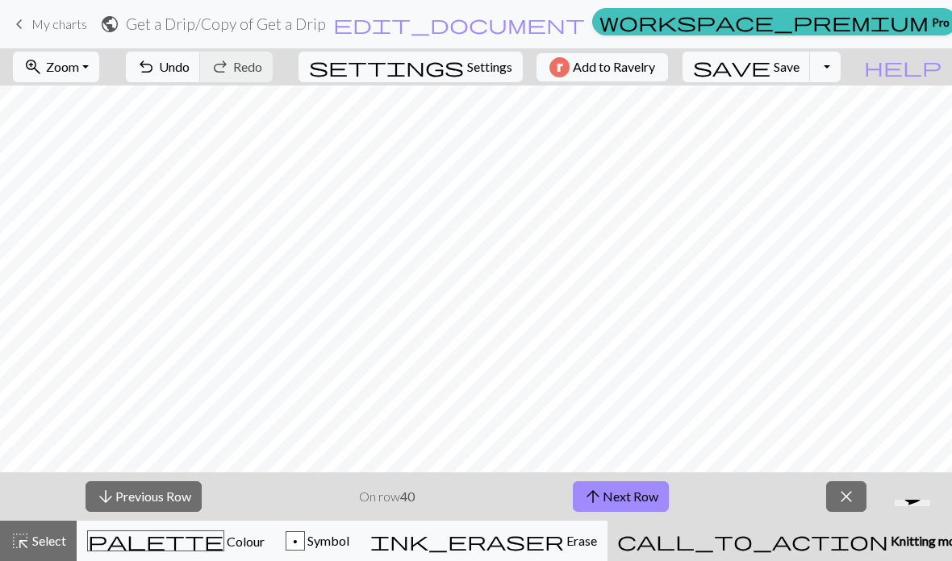
click at [646, 504] on button "arrow_upward Next Row" at bounding box center [621, 496] width 96 height 31
click at [647, 507] on button "arrow_upward Next Row" at bounding box center [621, 496] width 96 height 31
click at [130, 536] on div "palette Colour Colour" at bounding box center [175, 541] width 177 height 21
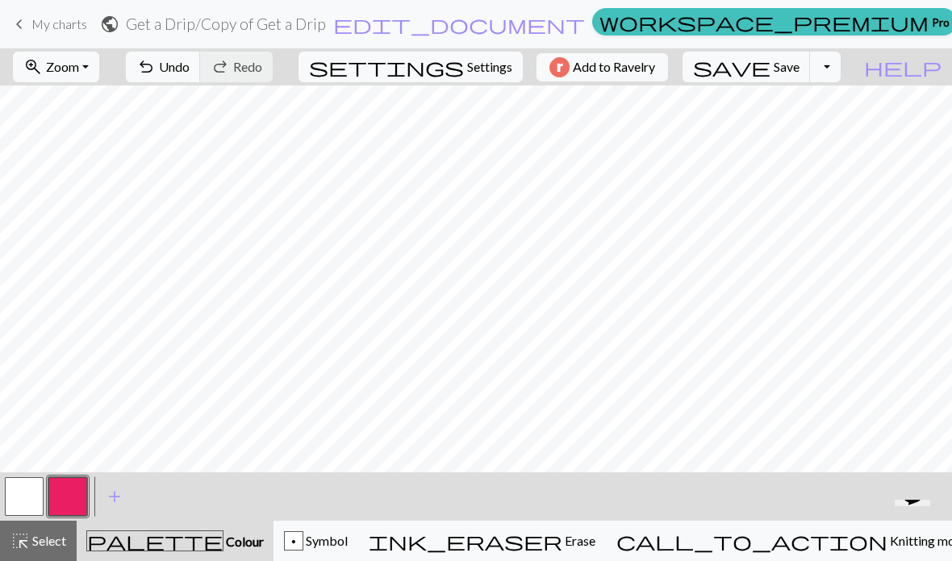
click at [27, 497] on button "button" at bounding box center [24, 496] width 39 height 39
click at [201, 76] on button "undo Undo Undo" at bounding box center [163, 67] width 75 height 31
click at [190, 68] on span "Undo" at bounding box center [174, 66] width 31 height 15
click at [887, 538] on span "Knitting mode" at bounding box center [927, 540] width 81 height 15
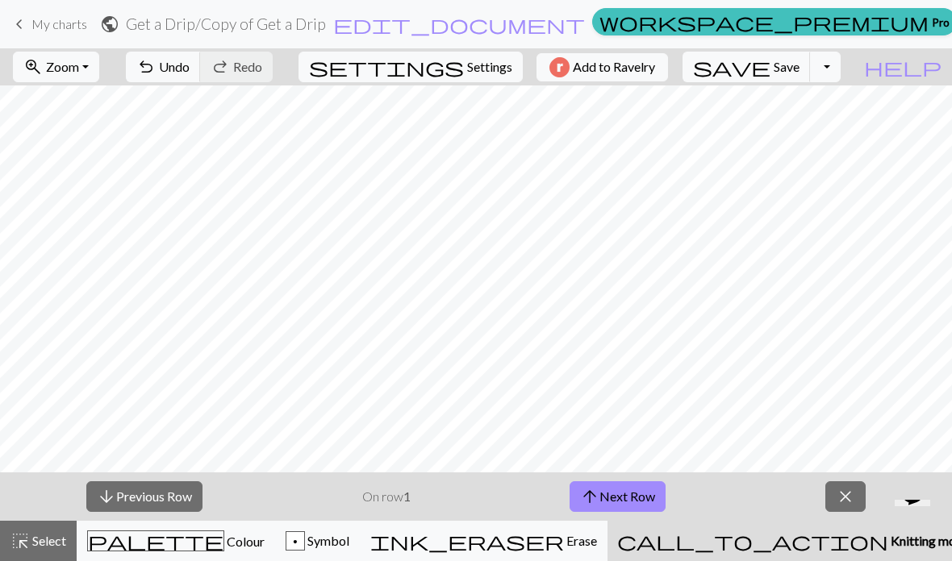
click at [634, 492] on button "arrow_upward Next Row" at bounding box center [617, 496] width 96 height 31
click at [636, 496] on button "arrow_upward Next Row" at bounding box center [617, 496] width 96 height 31
click at [635, 496] on button "arrow_upward Next Row" at bounding box center [617, 496] width 96 height 31
click at [639, 498] on button "arrow_upward Next Row" at bounding box center [617, 496] width 96 height 31
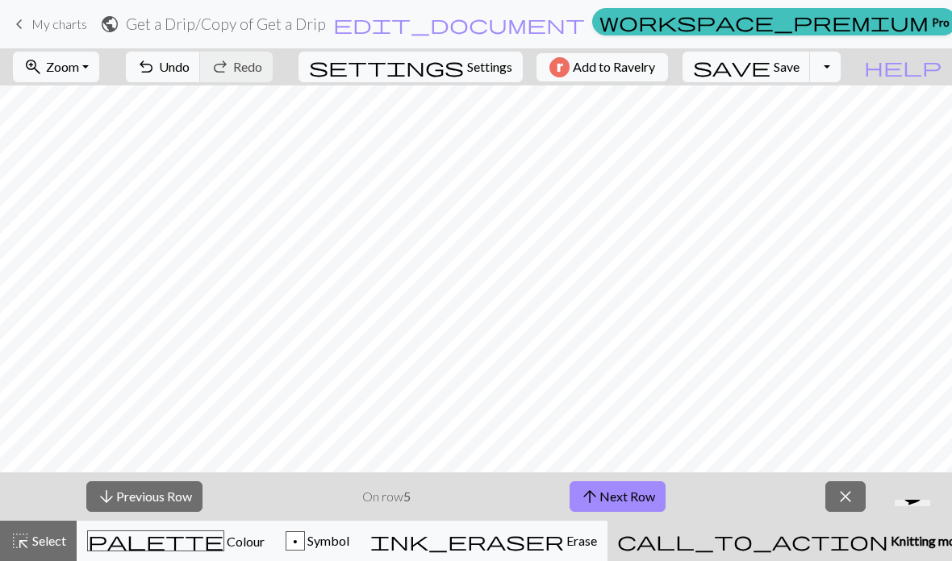
click at [639, 497] on button "arrow_upward Next Row" at bounding box center [617, 496] width 96 height 31
click at [644, 500] on button "arrow_upward Next Row" at bounding box center [617, 496] width 96 height 31
click at [642, 502] on button "arrow_upward Next Row" at bounding box center [617, 496] width 96 height 31
click at [644, 501] on button "arrow_upward Next Row" at bounding box center [621, 496] width 96 height 31
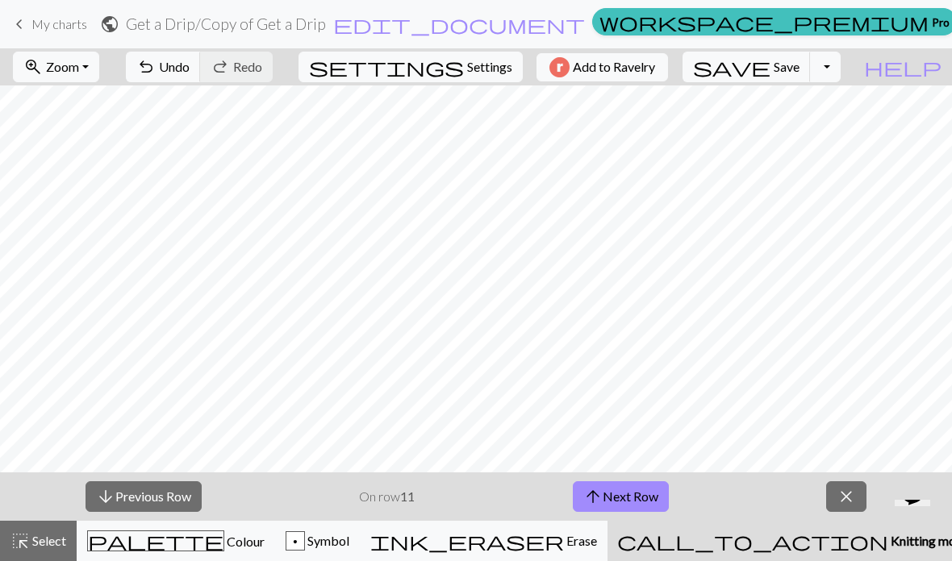
click at [643, 500] on button "arrow_upward Next Row" at bounding box center [621, 496] width 96 height 31
click at [632, 498] on button "arrow_upward Next Row" at bounding box center [621, 496] width 96 height 31
click at [631, 498] on button "arrow_upward Next Row" at bounding box center [621, 496] width 96 height 31
click at [631, 497] on button "arrow_upward Next Row" at bounding box center [621, 496] width 96 height 31
click at [631, 496] on button "arrow_upward Next Row" at bounding box center [621, 496] width 96 height 31
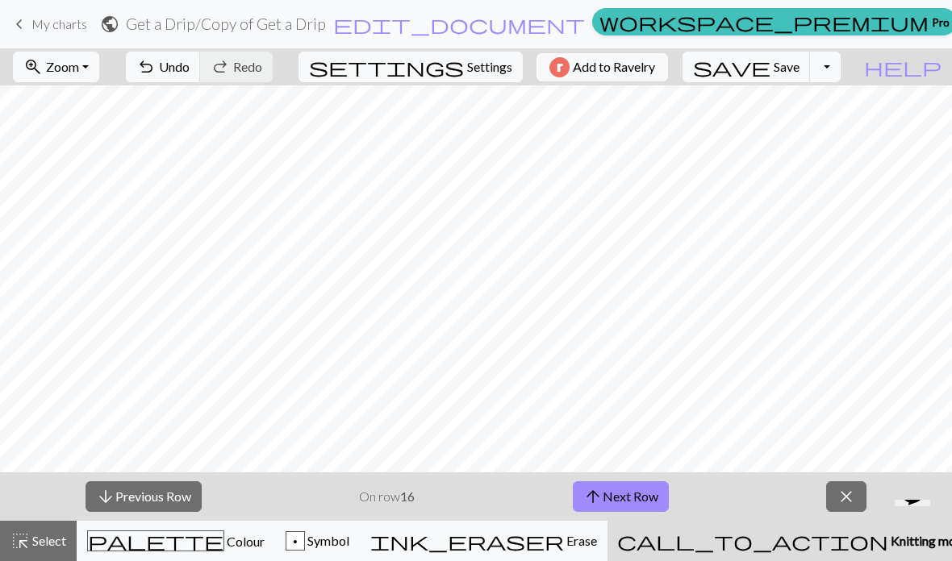
click at [633, 494] on button "arrow_upward Next Row" at bounding box center [621, 496] width 96 height 31
click at [632, 494] on button "arrow_upward Next Row" at bounding box center [621, 496] width 96 height 31
click at [631, 495] on button "arrow_upward Next Row" at bounding box center [621, 496] width 96 height 31
click at [635, 497] on button "arrow_upward Next Row" at bounding box center [621, 496] width 96 height 31
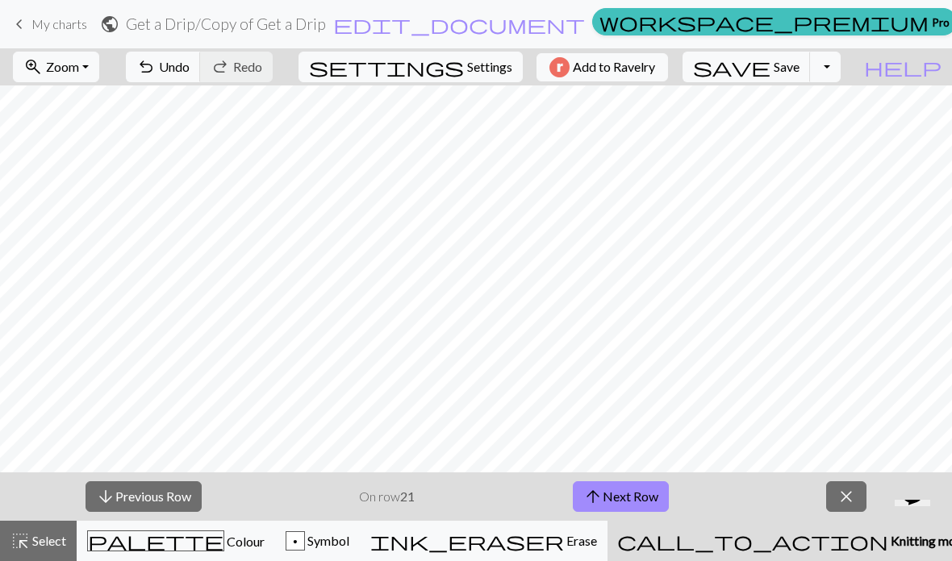
click at [634, 496] on button "arrow_upward Next Row" at bounding box center [621, 496] width 96 height 31
click at [632, 494] on button "arrow_upward Next Row" at bounding box center [621, 496] width 96 height 31
click at [631, 494] on button "arrow_upward Next Row" at bounding box center [621, 496] width 96 height 31
click at [632, 498] on button "arrow_upward Next Row" at bounding box center [621, 496] width 96 height 31
click at [631, 497] on button "arrow_upward Next Row" at bounding box center [621, 496] width 96 height 31
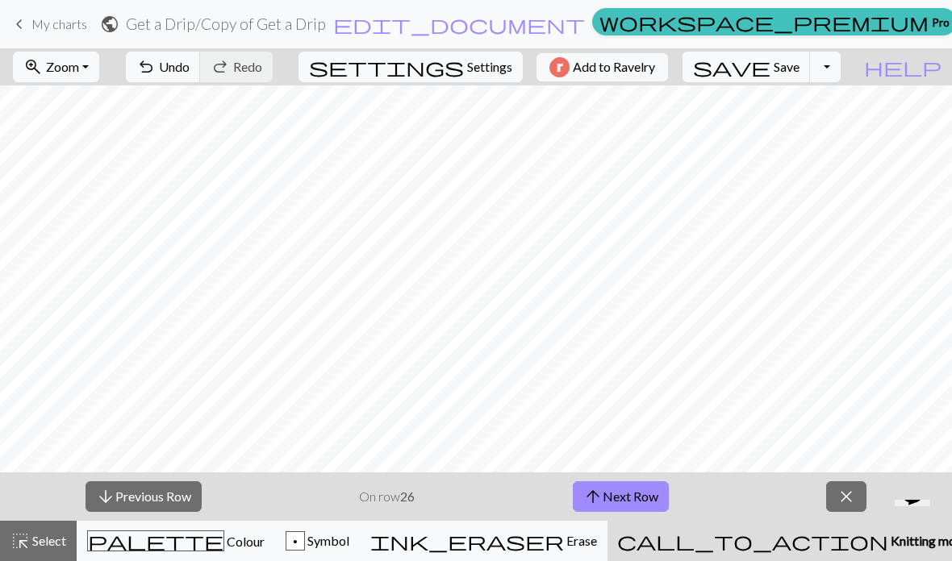
click at [634, 495] on button "arrow_upward Next Row" at bounding box center [621, 496] width 96 height 31
click at [634, 494] on button "arrow_upward Next Row" at bounding box center [621, 496] width 96 height 31
click at [633, 493] on button "arrow_upward Next Row" at bounding box center [621, 496] width 96 height 31
click at [631, 495] on button "arrow_upward Next Row" at bounding box center [621, 496] width 96 height 31
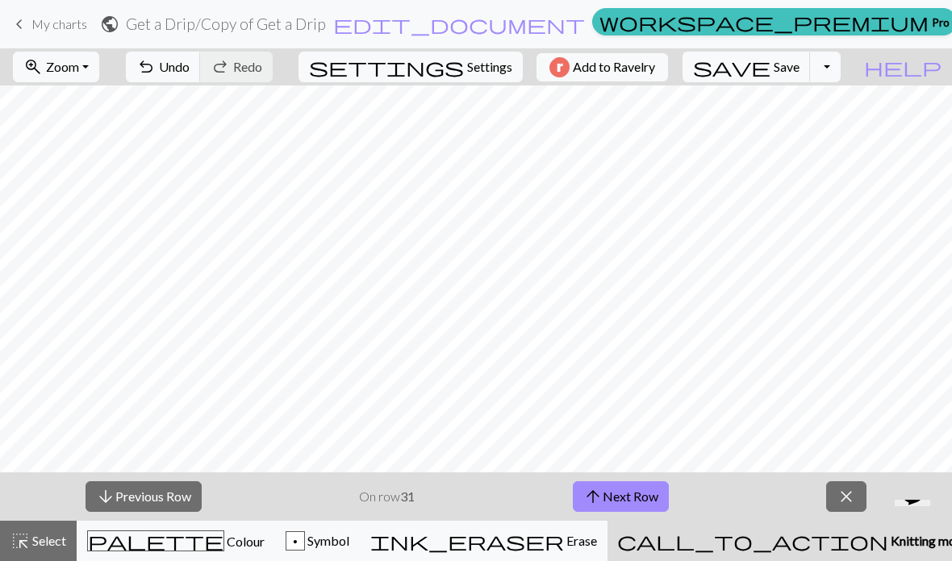
click at [631, 494] on button "arrow_upward Next Row" at bounding box center [621, 496] width 96 height 31
click at [630, 496] on button "arrow_upward Next Row" at bounding box center [621, 496] width 96 height 31
click at [631, 496] on button "arrow_upward Next Row" at bounding box center [621, 496] width 96 height 31
click at [631, 495] on button "arrow_upward Next Row" at bounding box center [621, 496] width 96 height 31
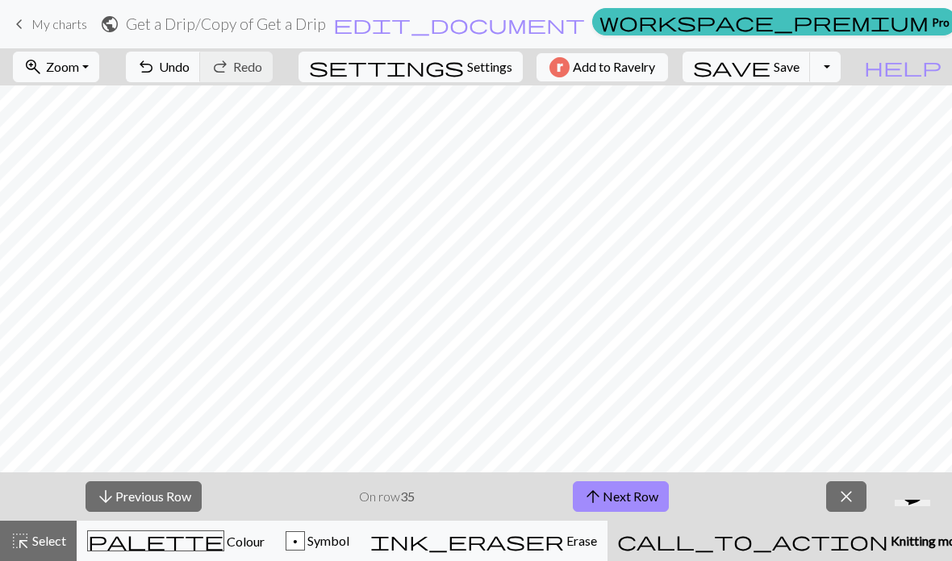
click at [627, 503] on button "arrow_upward Next Row" at bounding box center [621, 496] width 96 height 31
click at [627, 502] on button "arrow_upward Next Row" at bounding box center [621, 496] width 96 height 31
click at [630, 498] on button "arrow_upward Next Row" at bounding box center [621, 496] width 96 height 31
click at [629, 498] on button "arrow_upward Next Row" at bounding box center [621, 496] width 96 height 31
click at [631, 505] on button "arrow_upward Next Row" at bounding box center [621, 496] width 96 height 31
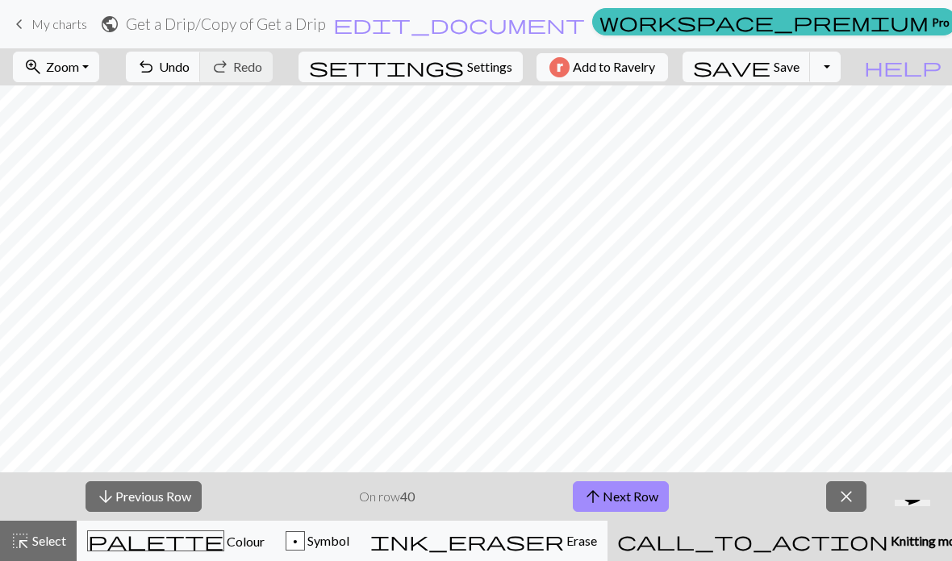
click at [799, 72] on span "Save" at bounding box center [786, 66] width 26 height 15
click at [799, 70] on span "Save" at bounding box center [786, 66] width 26 height 15
click at [190, 500] on button "arrow_downward Previous Row" at bounding box center [143, 496] width 116 height 31
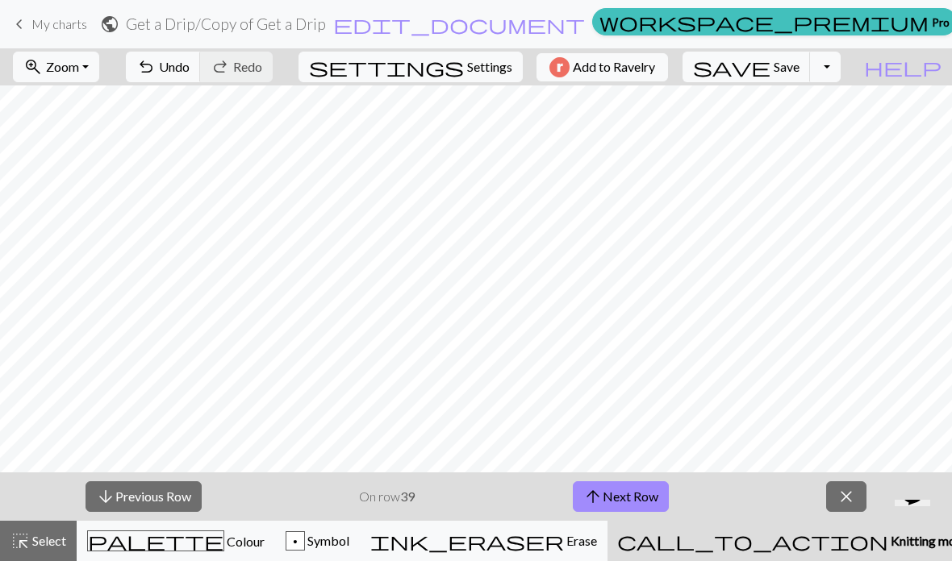
click at [163, 488] on button "arrow_downward Previous Row" at bounding box center [143, 496] width 116 height 31
click at [124, 503] on button "arrow_downward Previous Row" at bounding box center [143, 496] width 116 height 31
click at [138, 495] on button "arrow_downward Previous Row" at bounding box center [143, 496] width 116 height 31
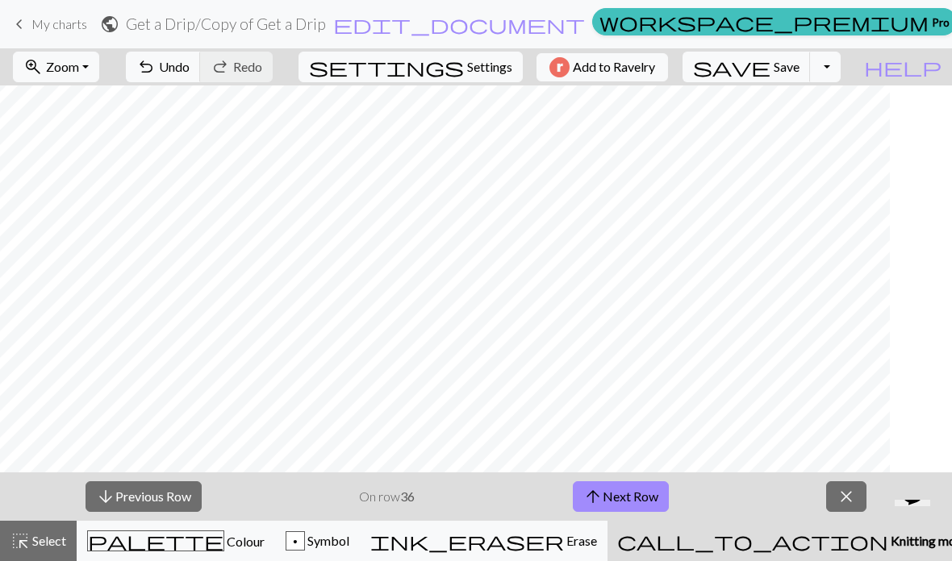
scroll to position [0, 0]
click at [139, 496] on button "arrow_downward Previous Row" at bounding box center [143, 496] width 116 height 31
click at [129, 510] on button "arrow_downward Previous Row" at bounding box center [143, 496] width 116 height 31
click at [128, 510] on button "arrow_downward Previous Row" at bounding box center [143, 496] width 116 height 31
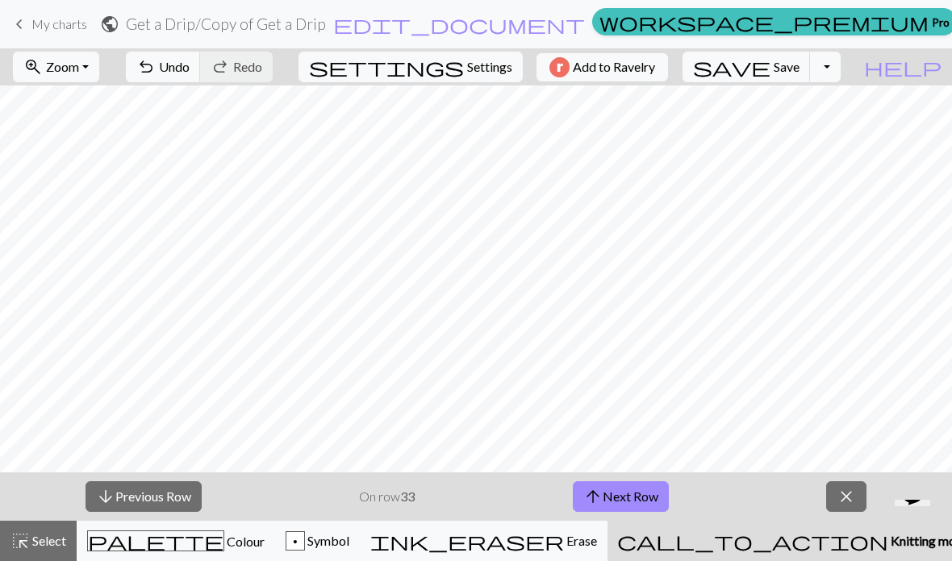
click at [591, 498] on span "arrow_upward" at bounding box center [592, 496] width 19 height 23
click at [160, 488] on button "arrow_downward Previous Row" at bounding box center [143, 496] width 116 height 31
click at [154, 536] on div "palette Colour Colour" at bounding box center [175, 541] width 177 height 21
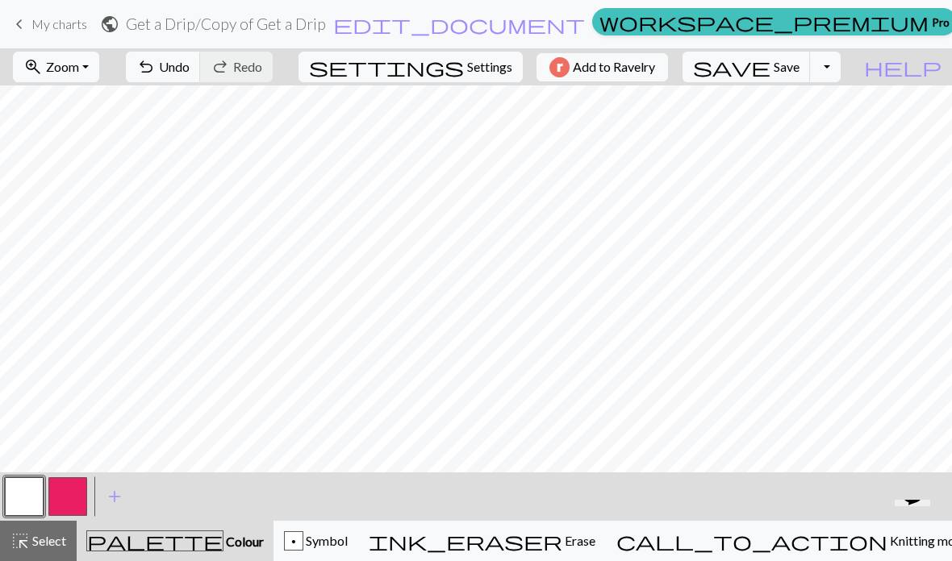
click at [71, 496] on button "button" at bounding box center [67, 496] width 39 height 39
click at [348, 548] on div "p Symbol" at bounding box center [316, 540] width 64 height 19
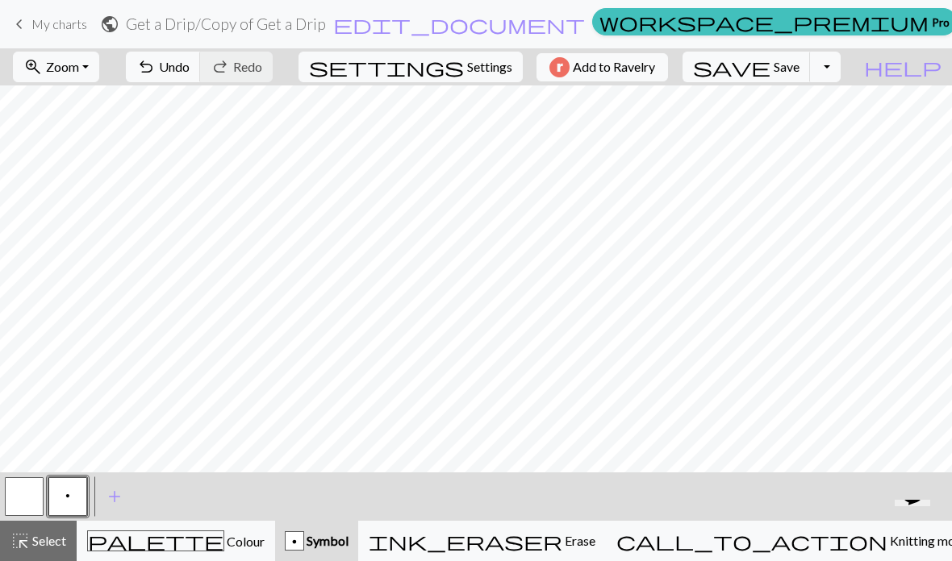
click at [810, 556] on button "call_to_action Knitting mode Knitting mode" at bounding box center [792, 541] width 373 height 40
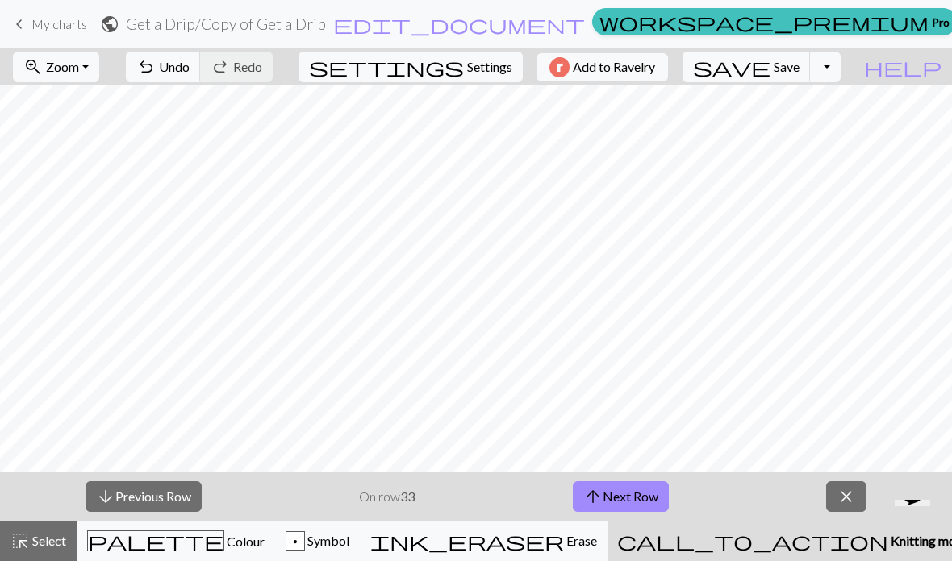
click at [224, 539] on span "Colour" at bounding box center [244, 541] width 40 height 15
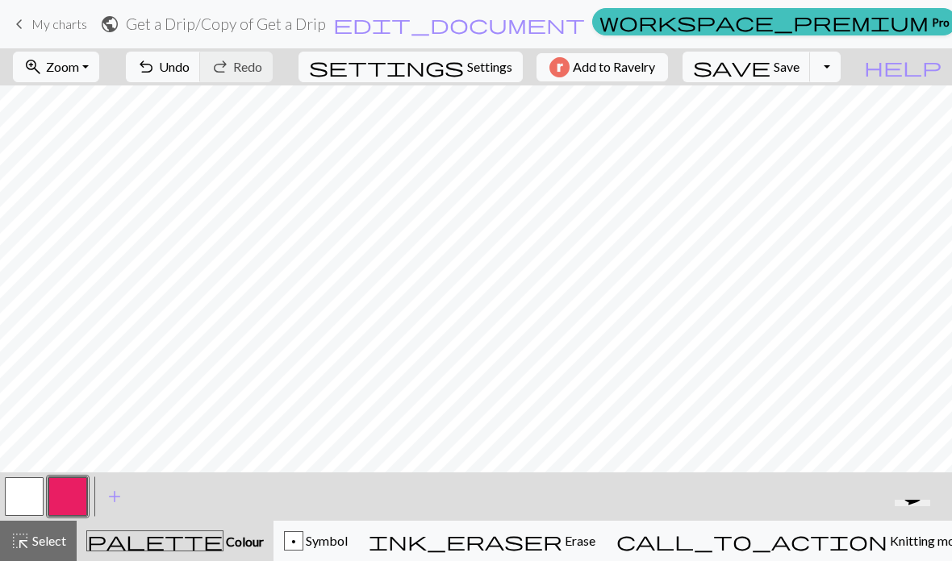
click at [828, 556] on button "call_to_action Knitting mode Knitting mode" at bounding box center [792, 541] width 373 height 40
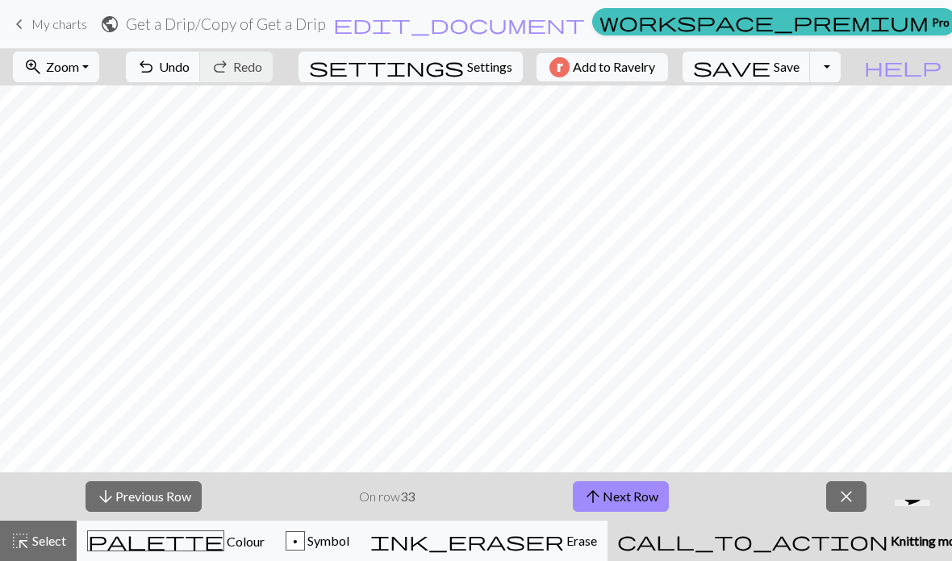
click at [190, 69] on span "Undo" at bounding box center [174, 66] width 31 height 15
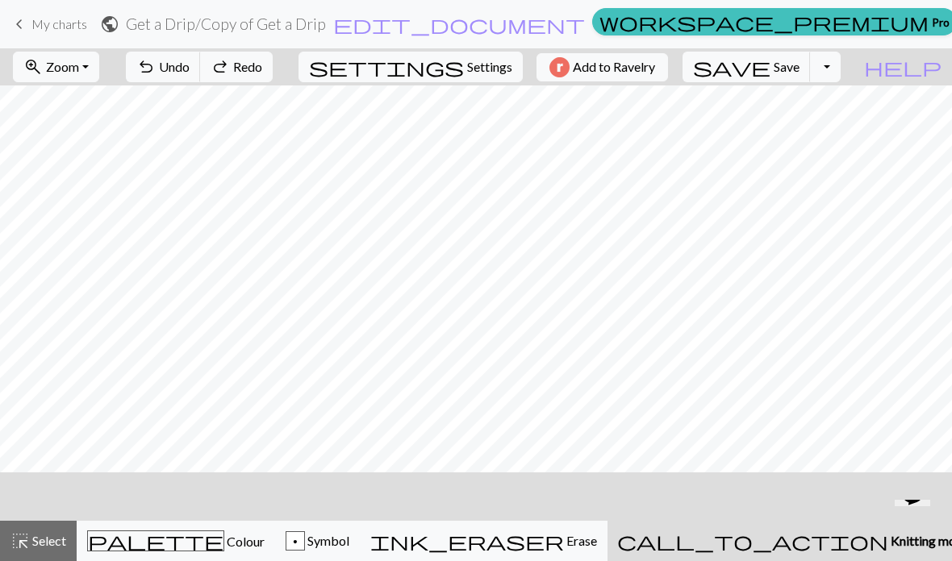
click at [190, 65] on span "Undo" at bounding box center [174, 66] width 31 height 15
click at [791, 531] on span "call_to_action" at bounding box center [752, 541] width 271 height 23
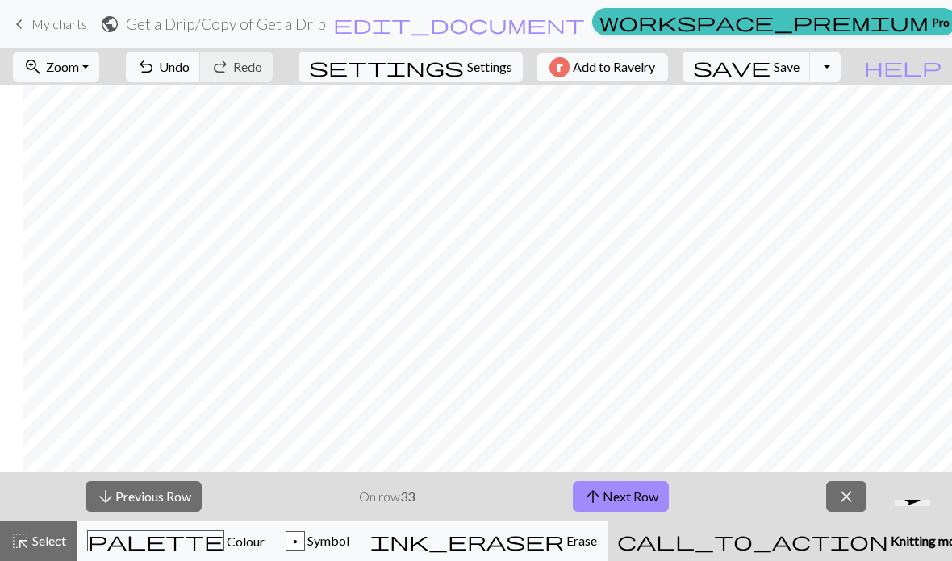
scroll to position [0, 878]
click at [138, 494] on button "arrow_downward Previous Row" at bounding box center [143, 496] width 116 height 31
click at [126, 496] on button "arrow_downward Previous Row" at bounding box center [143, 496] width 116 height 31
